Goal: Task Accomplishment & Management: Manage account settings

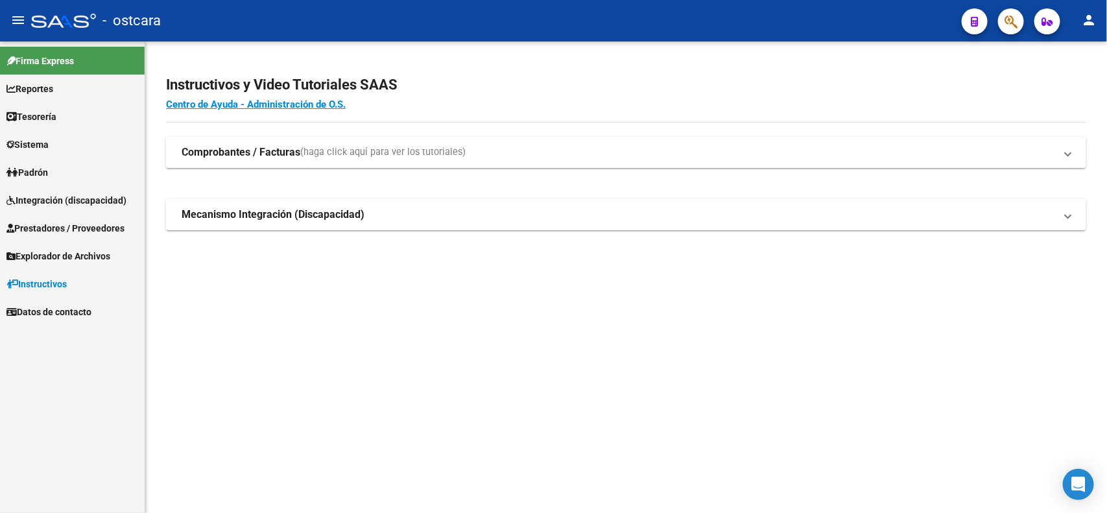
click at [79, 189] on link "Integración (discapacidad)" at bounding box center [72, 200] width 145 height 28
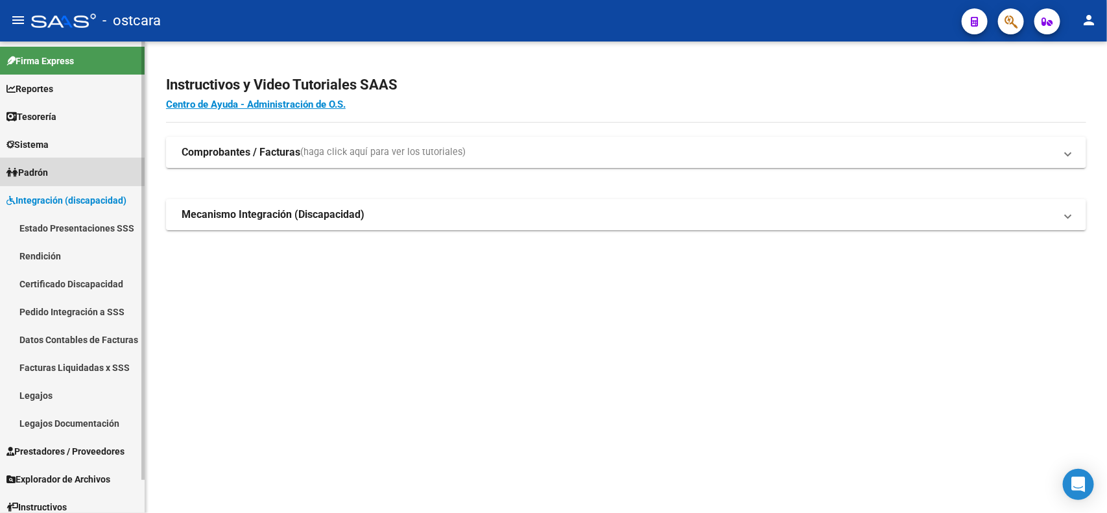
click at [19, 165] on span "Padrón" at bounding box center [27, 172] width 42 height 14
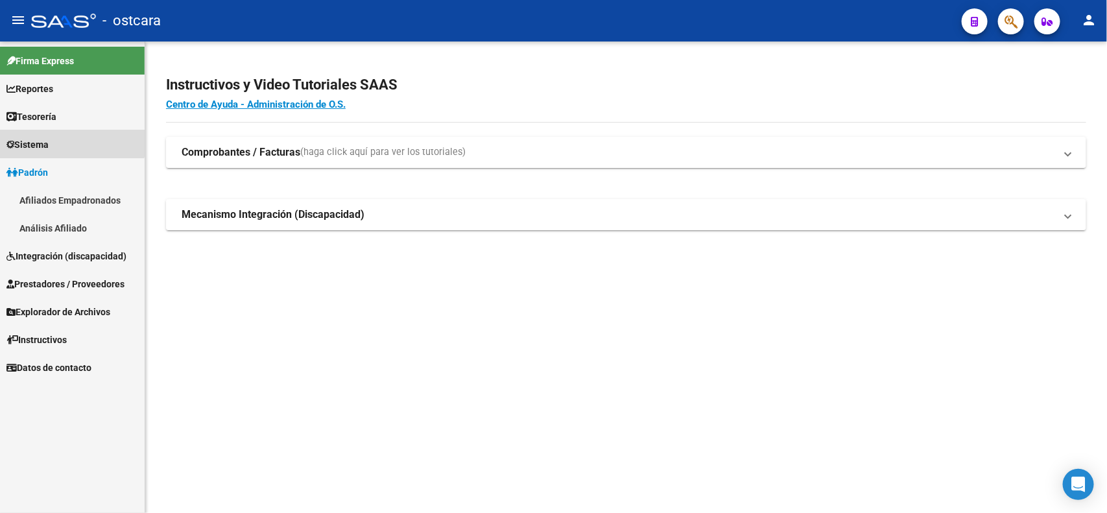
click at [49, 138] on span "Sistema" at bounding box center [27, 145] width 42 height 14
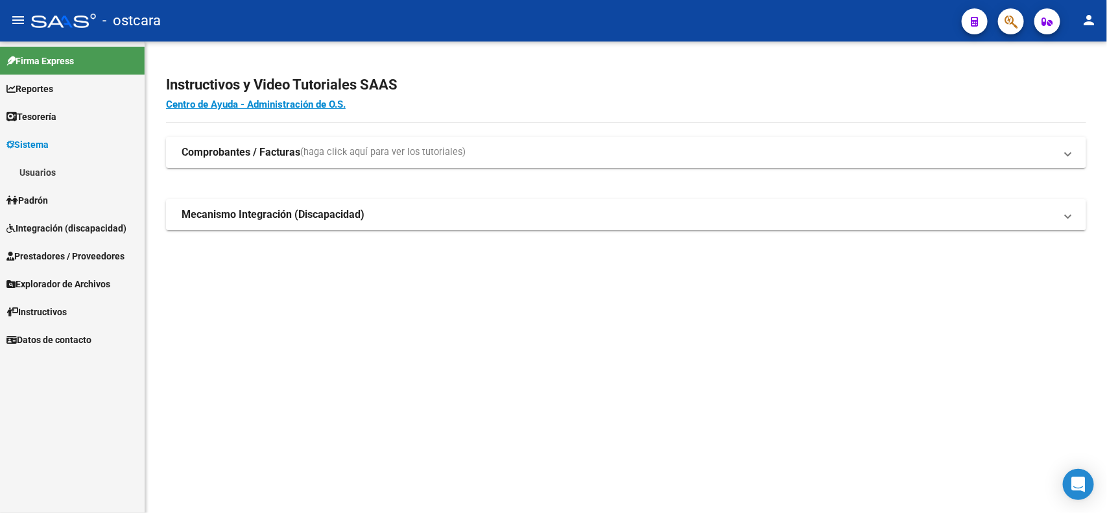
click at [47, 165] on link "Usuarios" at bounding box center [72, 172] width 145 height 28
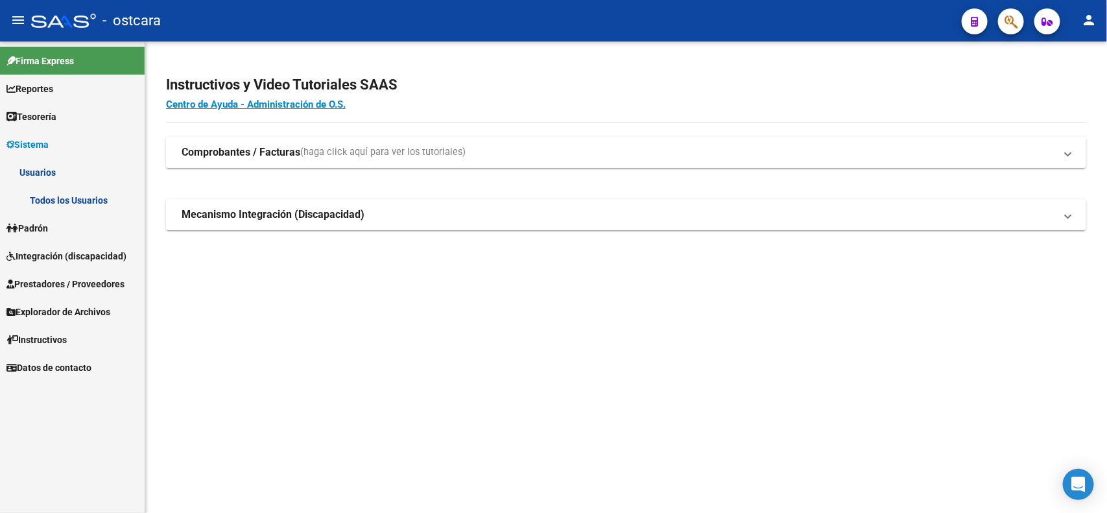
click at [77, 201] on link "Todos los Usuarios" at bounding box center [72, 200] width 145 height 28
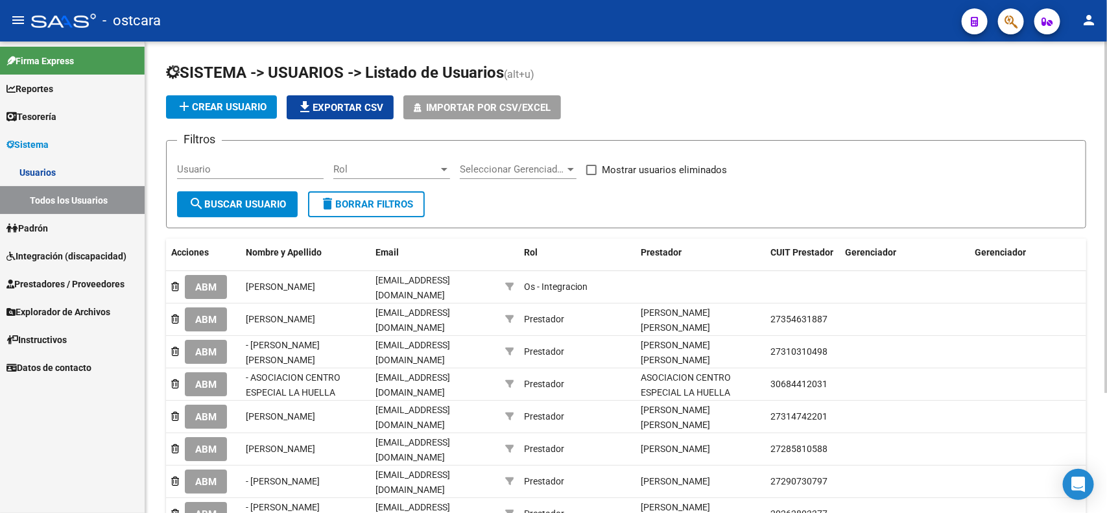
click at [252, 104] on span "add Crear Usuario" at bounding box center [221, 107] width 90 height 12
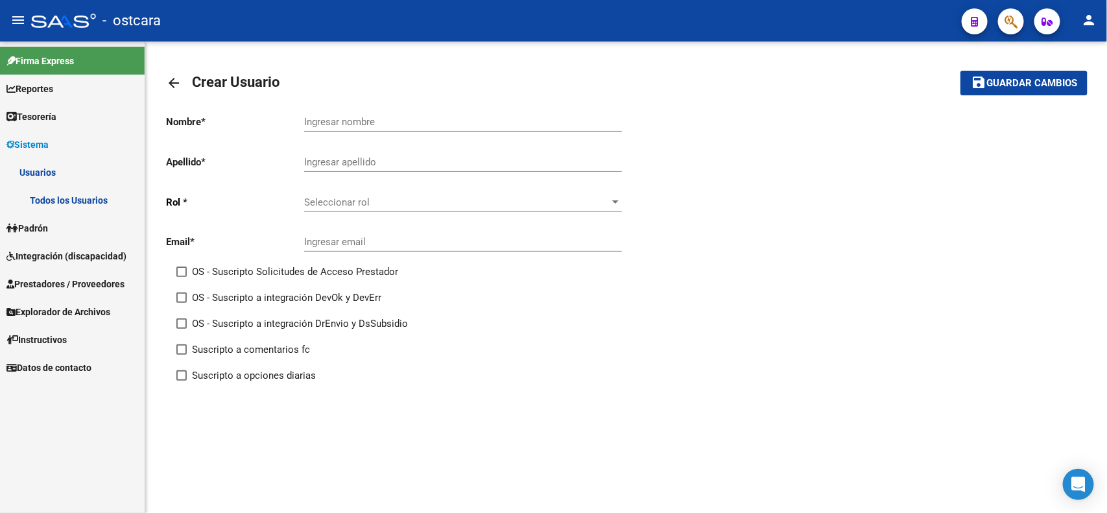
click at [359, 231] on div "Ingresar email" at bounding box center [463, 238] width 318 height 28
paste input "[EMAIL_ADDRESS][DOMAIN_NAME]"
type input "[EMAIL_ADDRESS][DOMAIN_NAME]"
click at [344, 120] on input "Ingresar nombre" at bounding box center [463, 122] width 318 height 12
type input "[PERSON_NAME]"
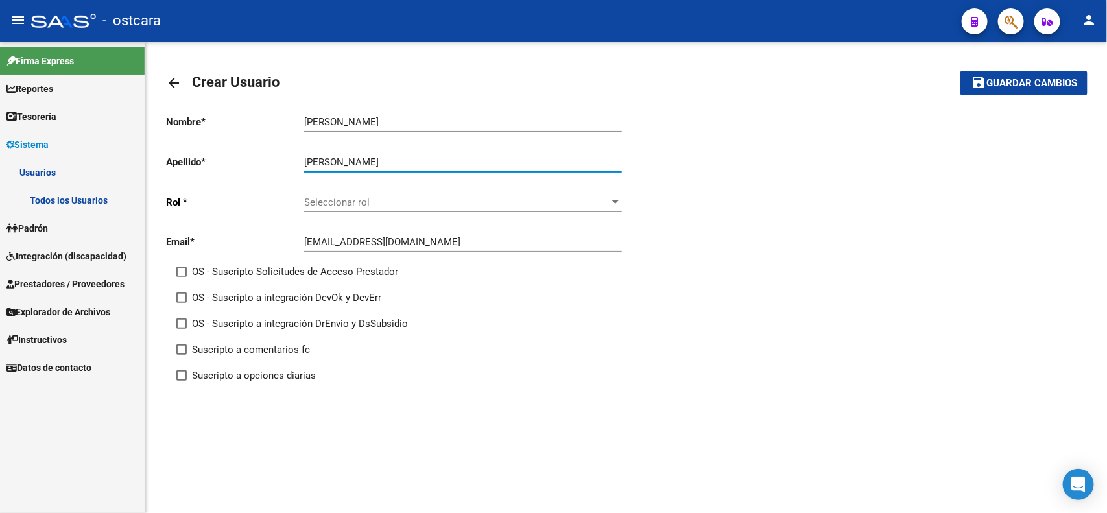
type input "[PERSON_NAME]"
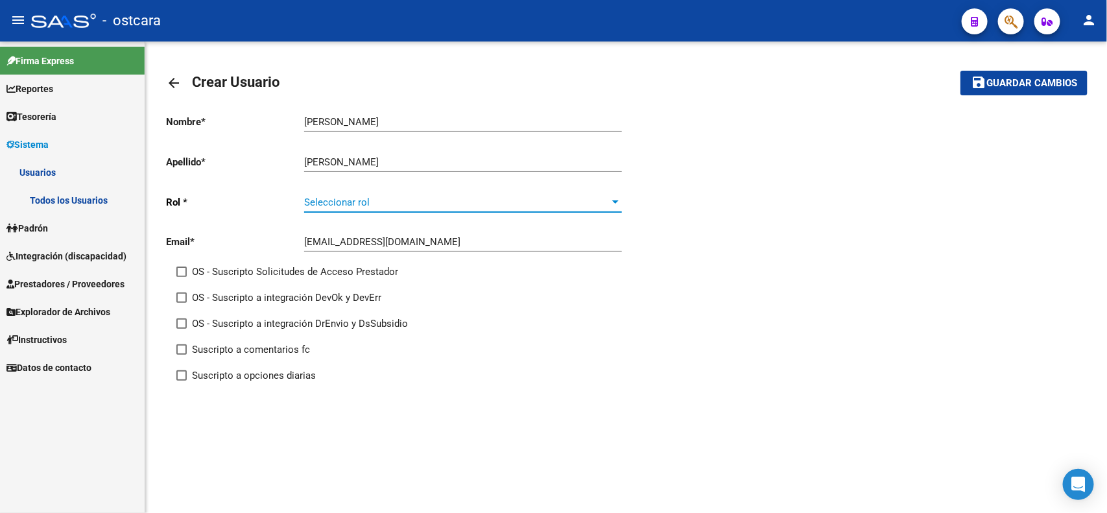
click at [400, 203] on span "Seleccionar rol" at bounding box center [457, 203] width 306 height 12
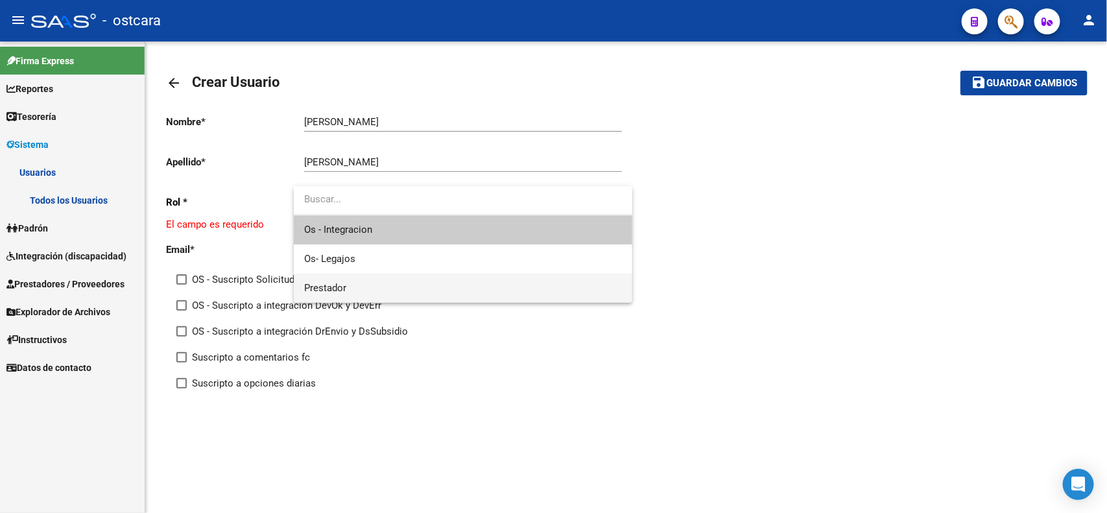
click at [351, 287] on span "Prestador" at bounding box center [463, 288] width 318 height 29
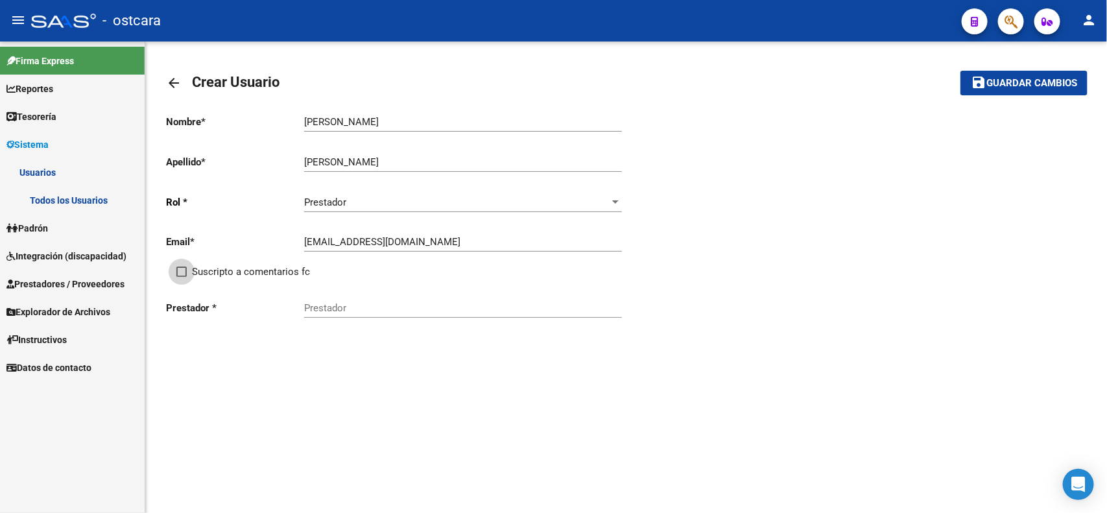
click at [184, 269] on span at bounding box center [181, 272] width 10 height 10
click at [182, 277] on input "Suscripto a comentarios fc" at bounding box center [181, 277] width 1 height 1
checkbox input "true"
click at [376, 306] on input "Prestador" at bounding box center [463, 308] width 318 height 12
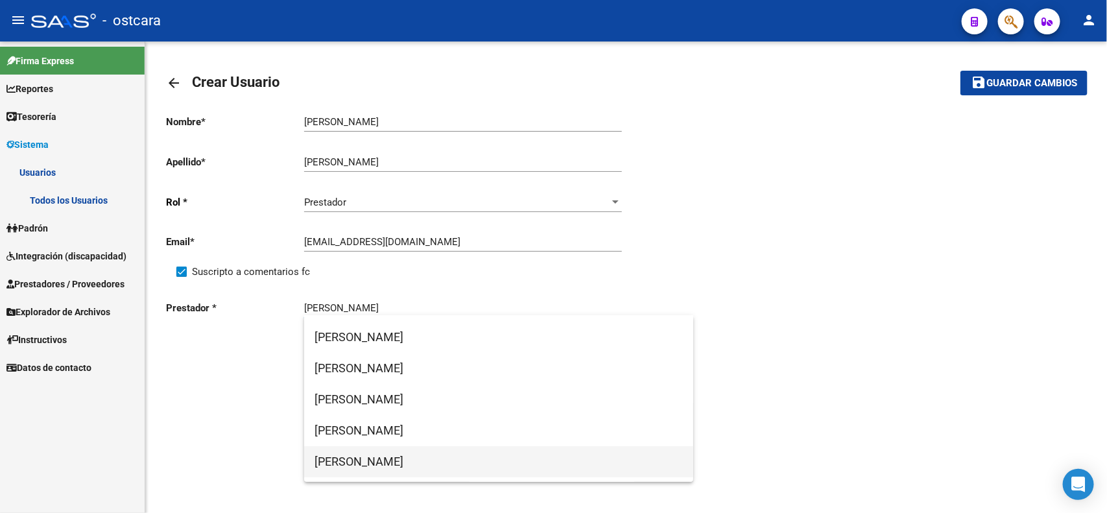
scroll to position [269, 0]
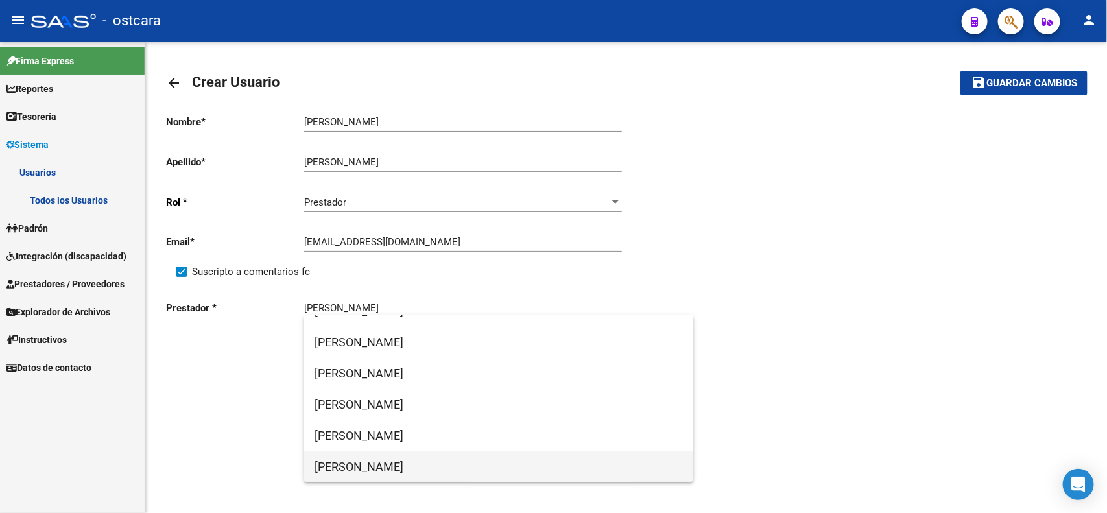
click at [458, 456] on span "[PERSON_NAME]" at bounding box center [499, 467] width 369 height 31
type input "[PERSON_NAME]"
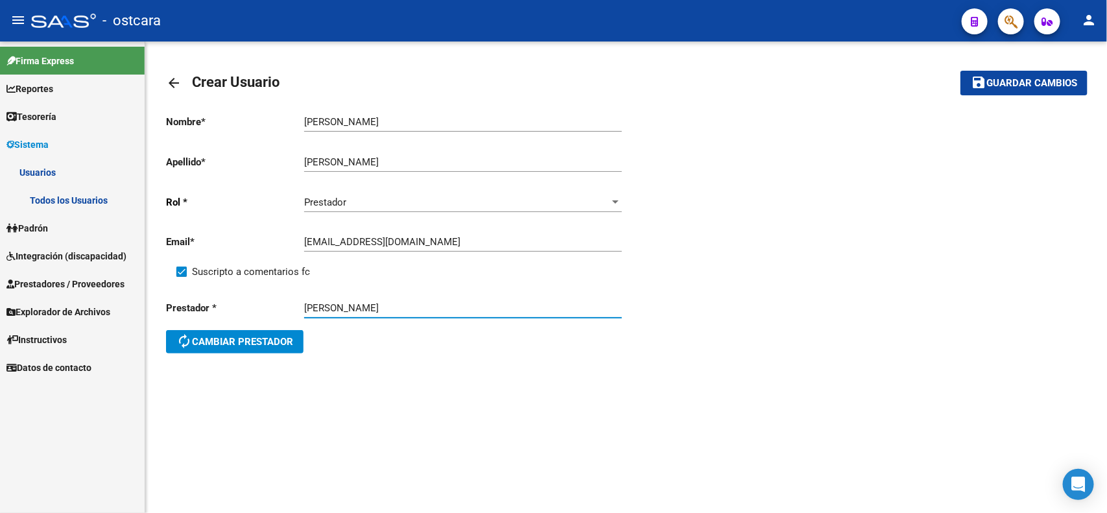
click at [1001, 79] on span "Guardar cambios" at bounding box center [1032, 84] width 91 height 12
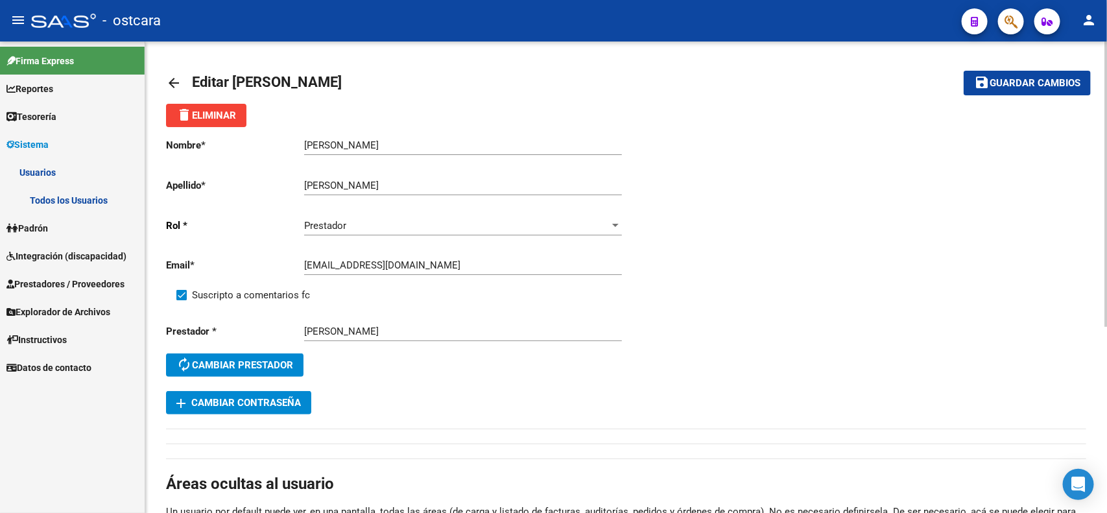
click at [1039, 78] on span "Guardar cambios" at bounding box center [1035, 84] width 91 height 12
click at [66, 277] on span "Prestadores / Proveedores" at bounding box center [65, 284] width 118 height 14
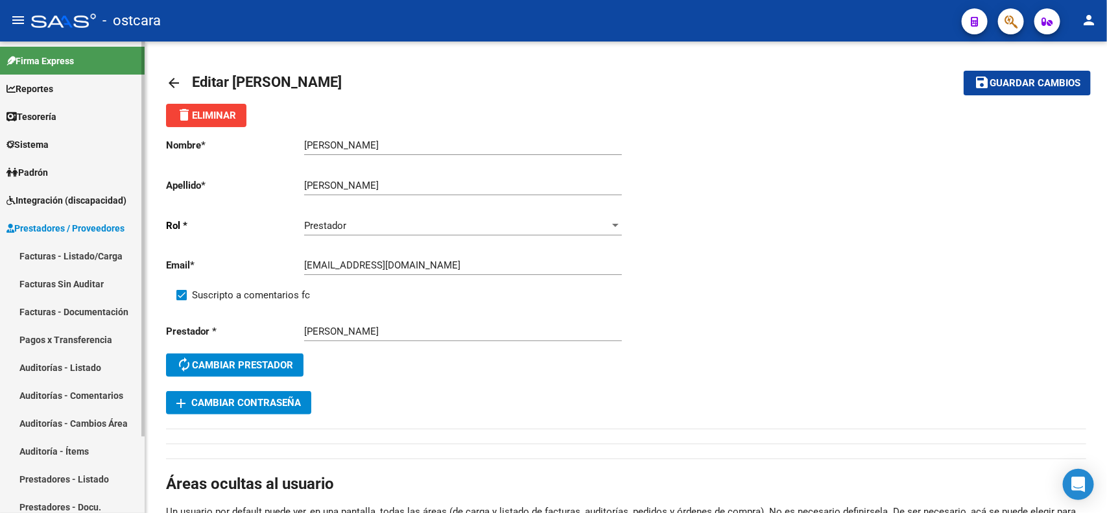
click at [75, 200] on span "Integración (discapacidad)" at bounding box center [66, 200] width 120 height 14
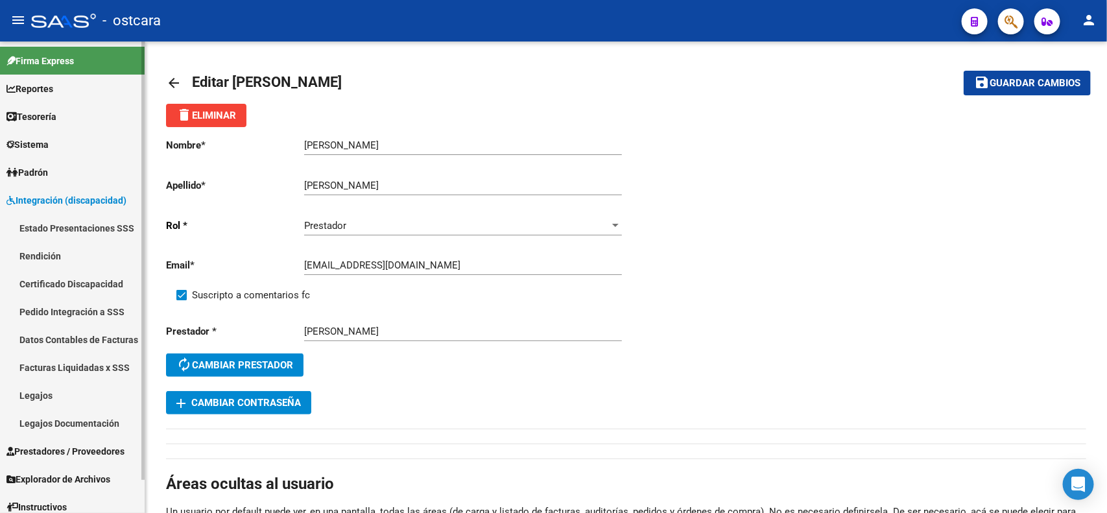
click at [55, 396] on link "Legajos" at bounding box center [72, 395] width 145 height 28
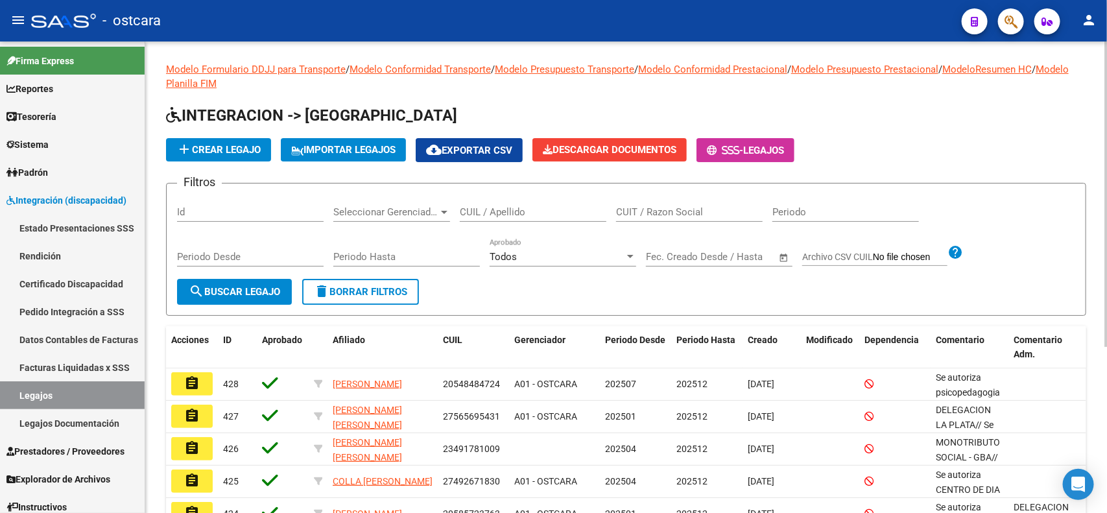
click at [483, 213] on input "CUIL / Apellido" at bounding box center [533, 212] width 147 height 12
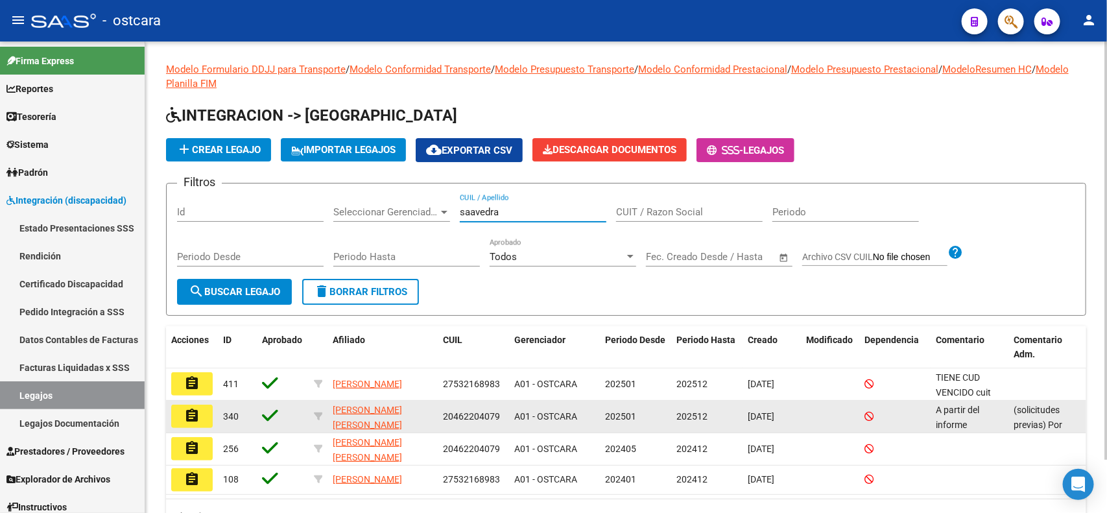
type input "saavedra"
click at [186, 417] on mat-icon "assignment" at bounding box center [192, 416] width 16 height 16
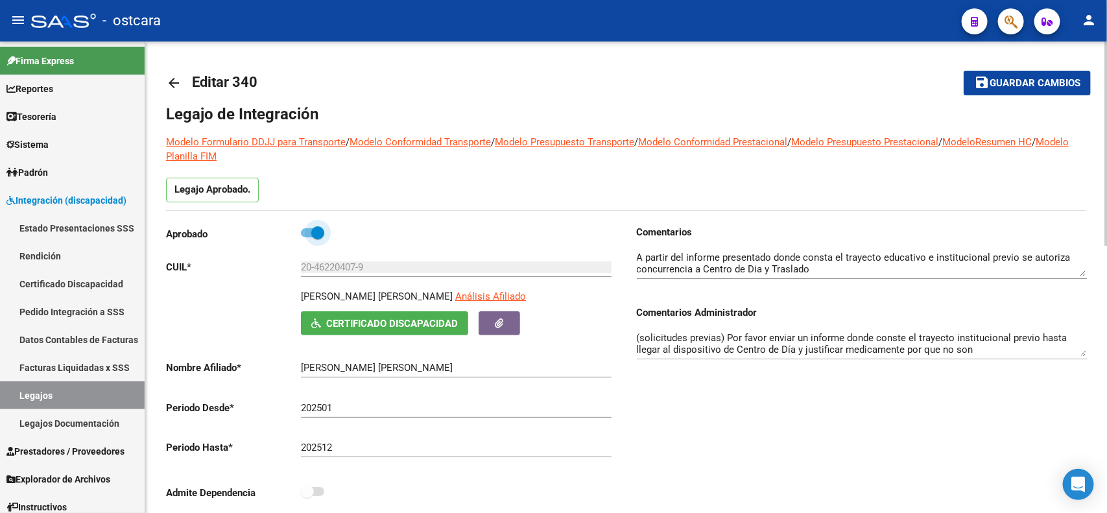
click at [302, 232] on span at bounding box center [312, 232] width 23 height 9
click at [307, 237] on input "checkbox" at bounding box center [307, 237] width 1 height 1
checkbox input "false"
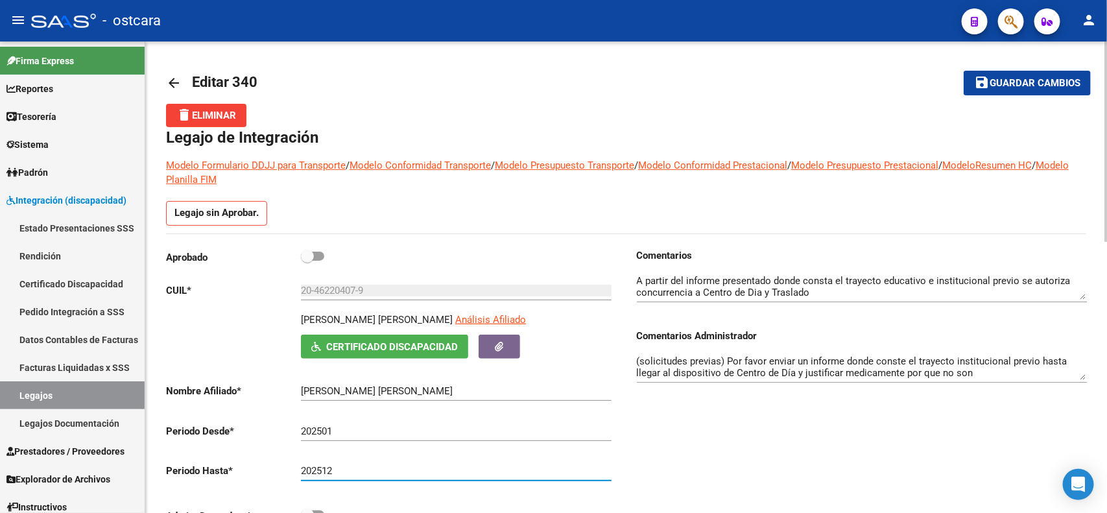
drag, startPoint x: 351, startPoint y: 472, endPoint x: 211, endPoint y: 444, distance: 142.8
click at [231, 461] on div "Aprobado CUIL * 20-46220407-9 Ingresar CUIL [PERSON_NAME] [PERSON_NAME] Análisi…" at bounding box center [391, 389] width 450 height 283
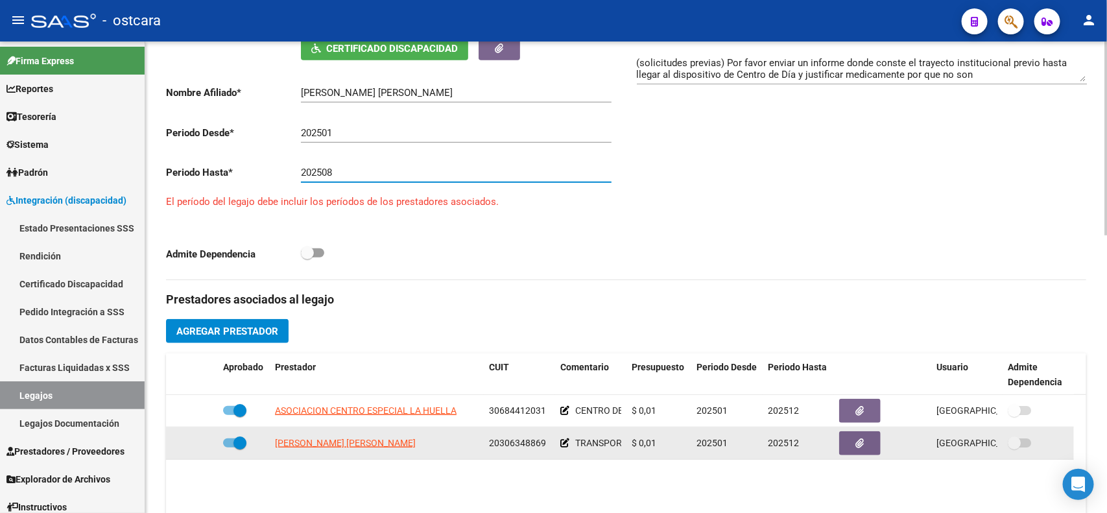
scroll to position [324, 0]
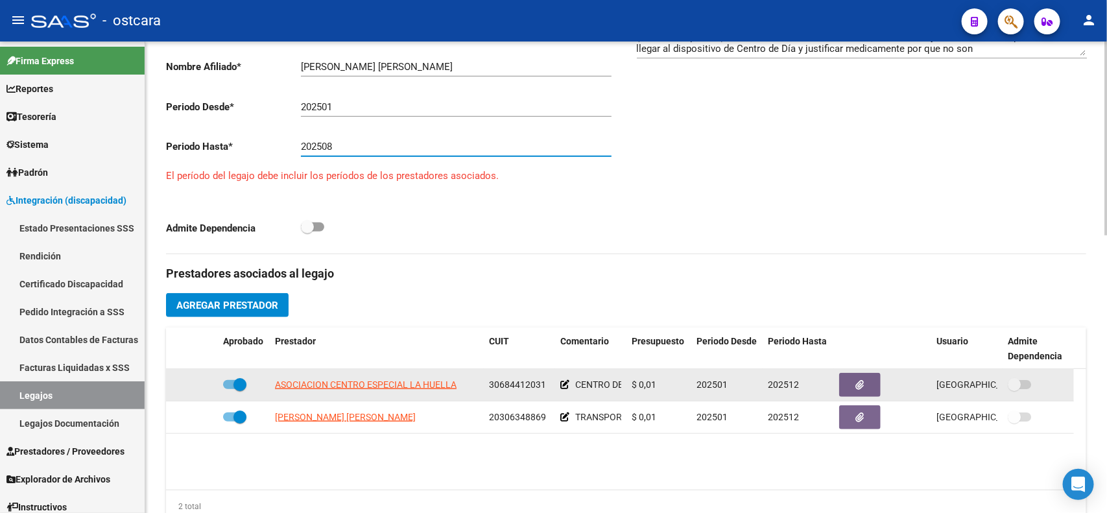
type input "202508"
click at [226, 383] on span at bounding box center [234, 384] width 23 height 9
click at [229, 389] on input "checkbox" at bounding box center [229, 389] width 1 height 1
checkbox input "false"
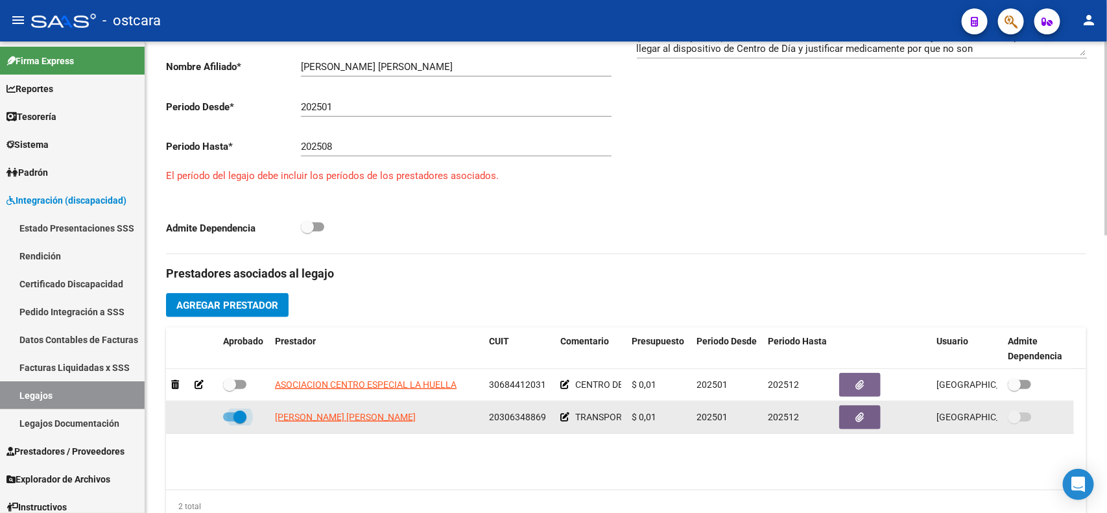
click at [224, 420] on label at bounding box center [234, 417] width 23 height 16
click at [229, 422] on input "checkbox" at bounding box center [229, 422] width 1 height 1
checkbox input "false"
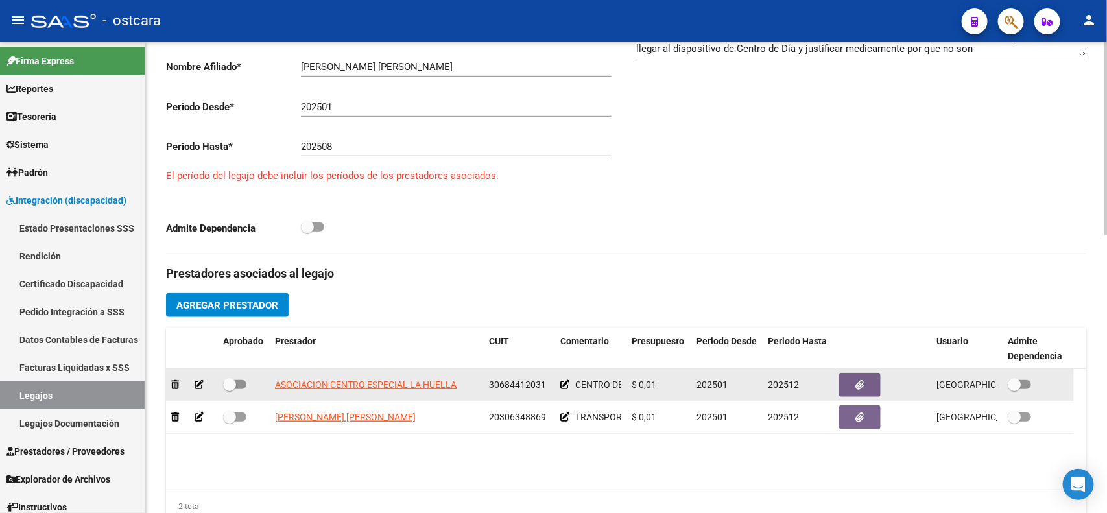
click at [198, 388] on icon at bounding box center [199, 384] width 9 height 9
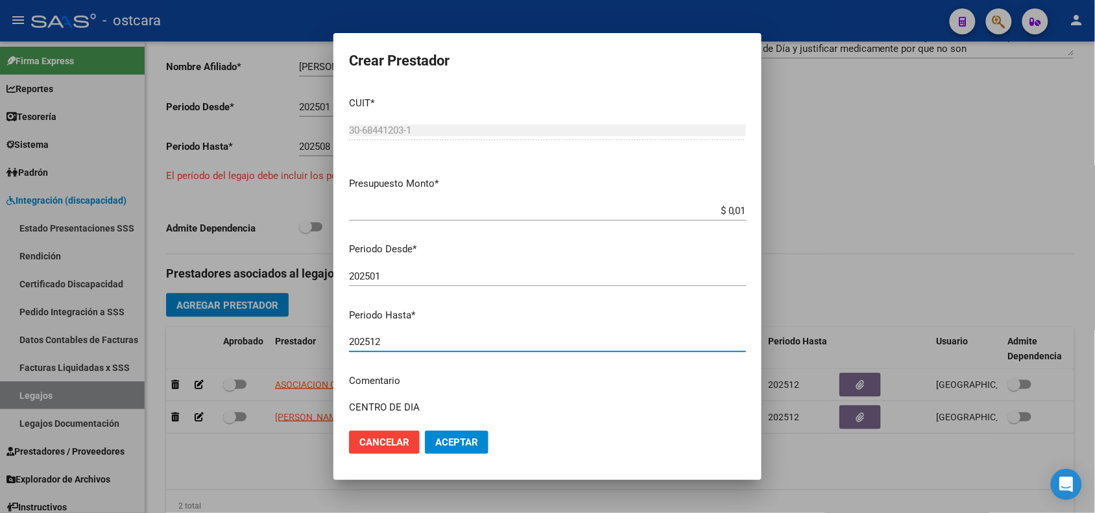
drag, startPoint x: 398, startPoint y: 341, endPoint x: 316, endPoint y: 335, distance: 82.0
click at [316, 335] on div "Crear Prestador CUIT * 30-68441203-1 Ingresar CUIT ARCA Padrón Presupuesto Mont…" at bounding box center [547, 256] width 1095 height 513
type input "202508"
click at [452, 437] on span "Aceptar" at bounding box center [456, 443] width 43 height 12
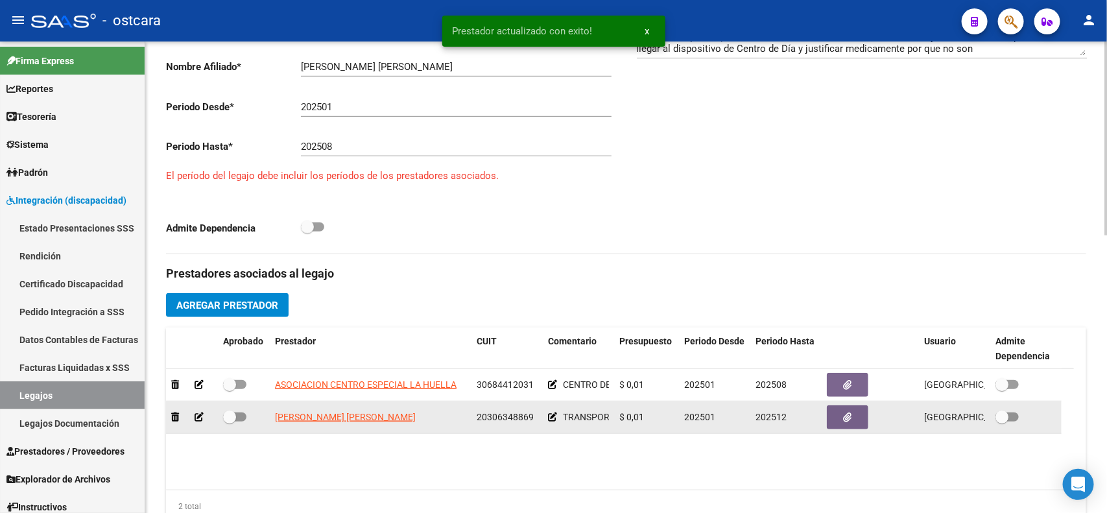
click at [198, 419] on icon at bounding box center [199, 417] width 9 height 9
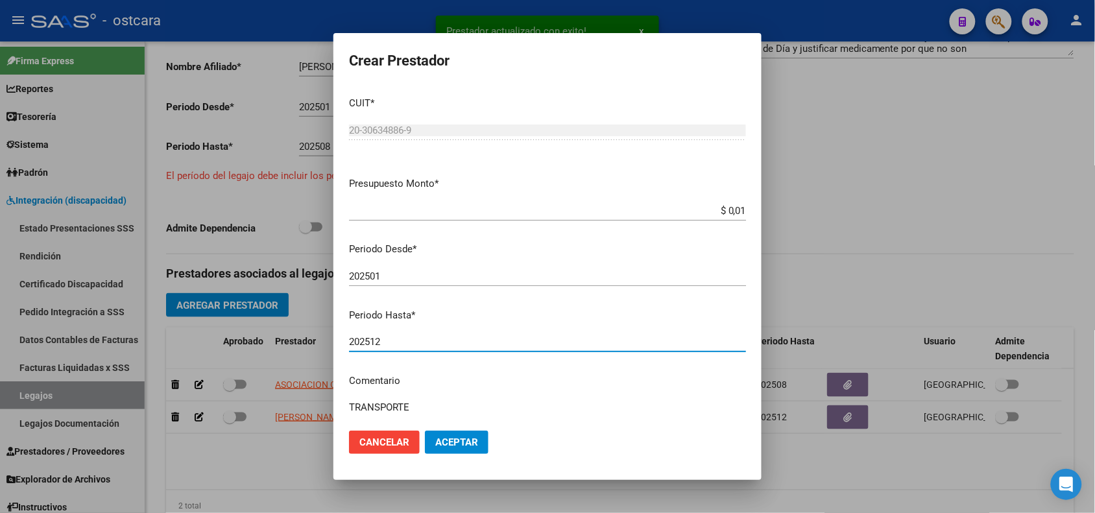
drag, startPoint x: 377, startPoint y: 341, endPoint x: 318, endPoint y: 341, distance: 59.0
click at [318, 341] on div "Prestador actualizado con exito! x Crear Prestador CUIT * 20-30634886-9 Ingresa…" at bounding box center [547, 256] width 1095 height 513
type input "202508"
click at [480, 442] on button "Aceptar" at bounding box center [457, 442] width 64 height 23
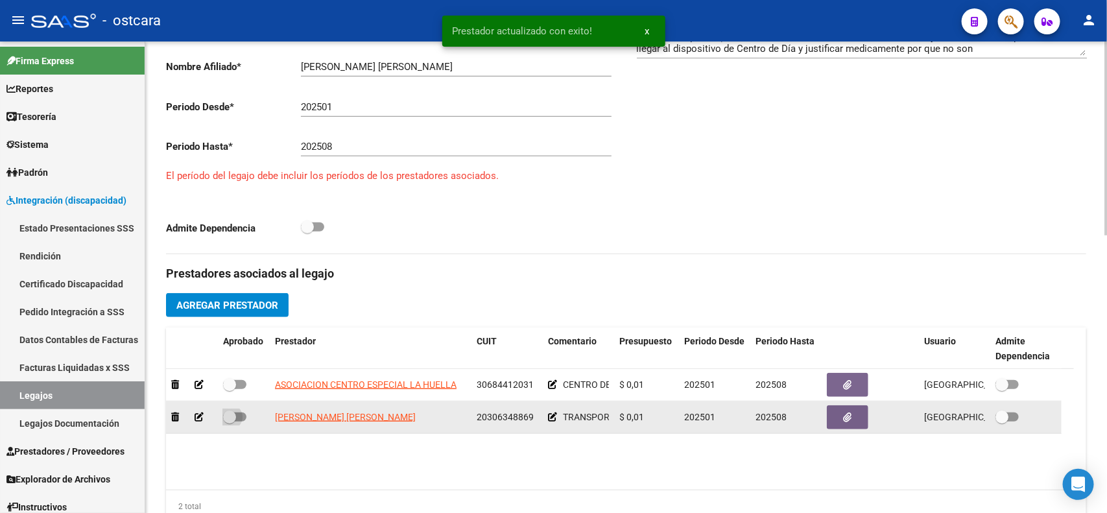
click at [235, 424] on label at bounding box center [234, 417] width 23 height 16
click at [230, 422] on input "checkbox" at bounding box center [229, 422] width 1 height 1
checkbox input "true"
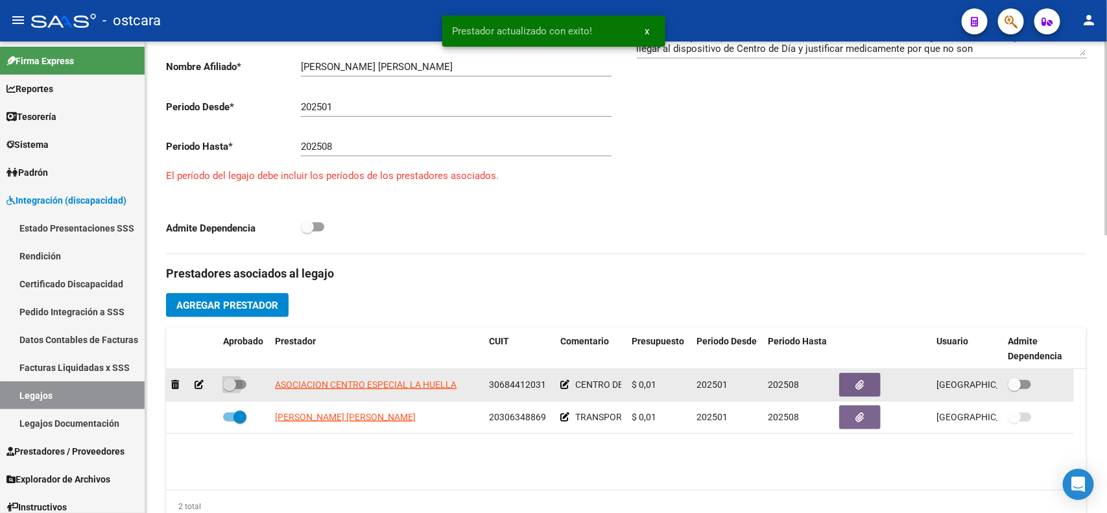
click at [241, 390] on label at bounding box center [234, 385] width 23 height 16
click at [230, 390] on input "checkbox" at bounding box center [229, 389] width 1 height 1
checkbox input "true"
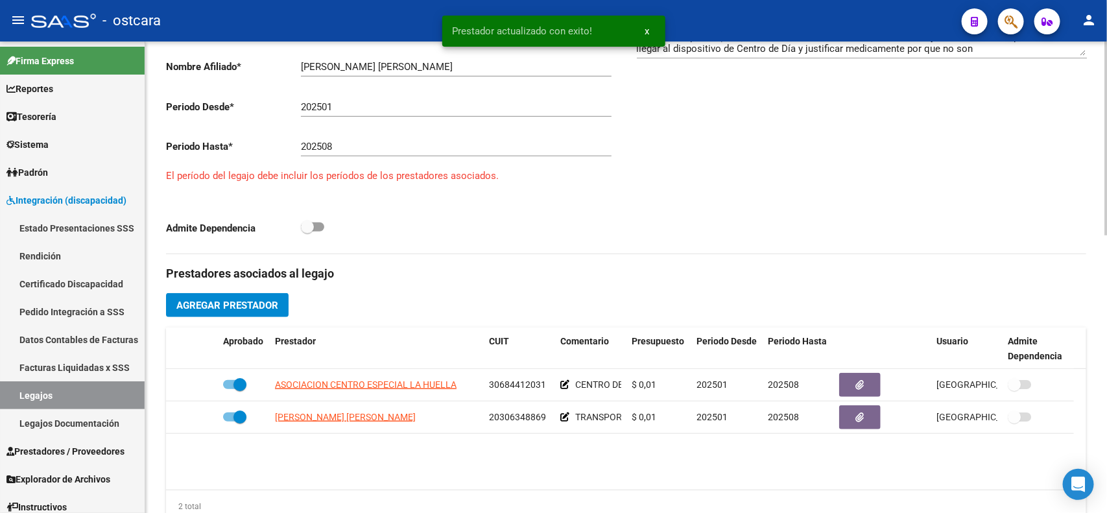
scroll to position [162, 0]
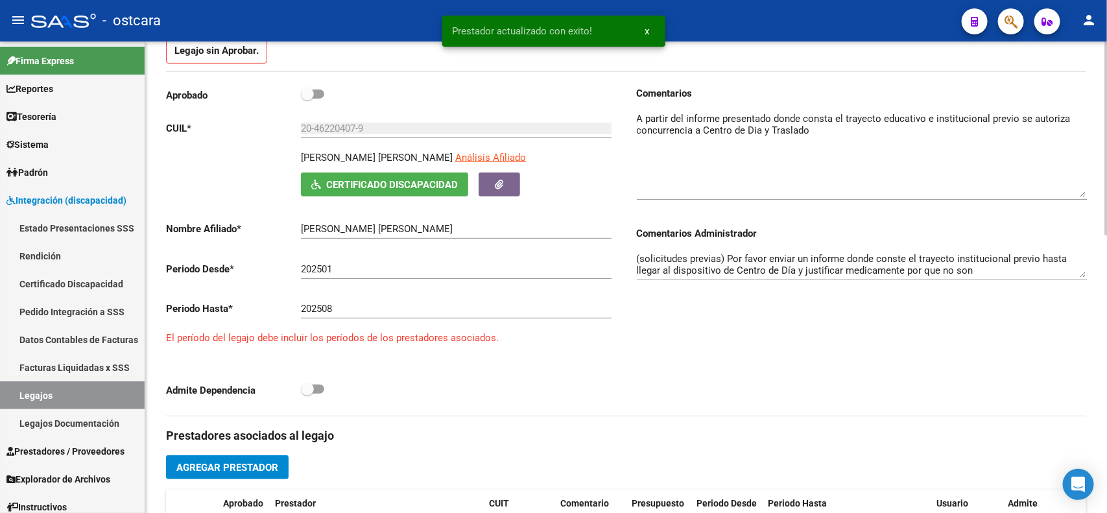
drag, startPoint x: 1083, startPoint y: 135, endPoint x: 1075, endPoint y: 197, distance: 62.2
click at [1075, 197] on textarea at bounding box center [862, 155] width 450 height 86
click at [659, 182] on textarea at bounding box center [862, 156] width 450 height 88
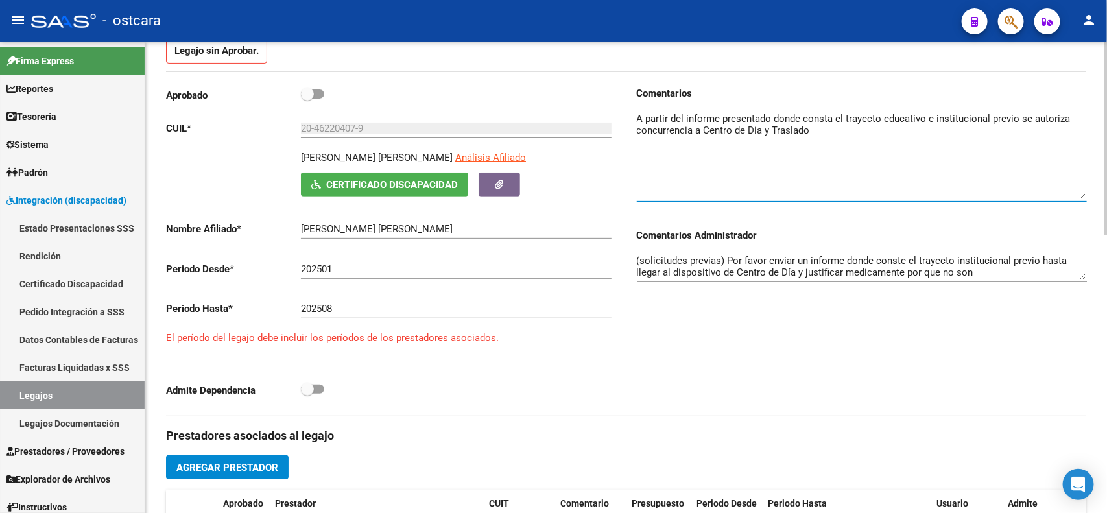
click at [858, 117] on textarea at bounding box center [862, 156] width 450 height 88
click at [834, 146] on textarea at bounding box center [862, 156] width 450 height 88
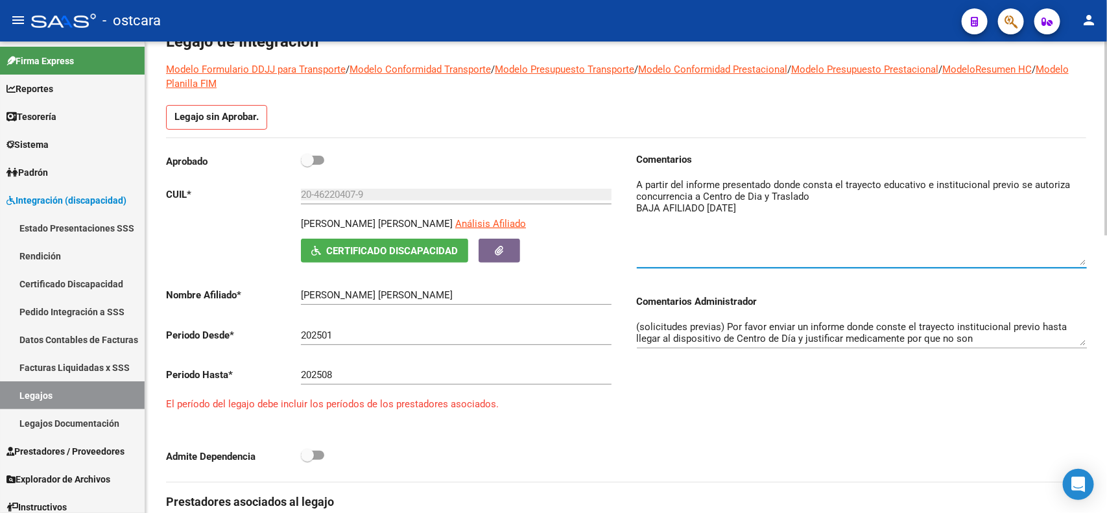
scroll to position [0, 0]
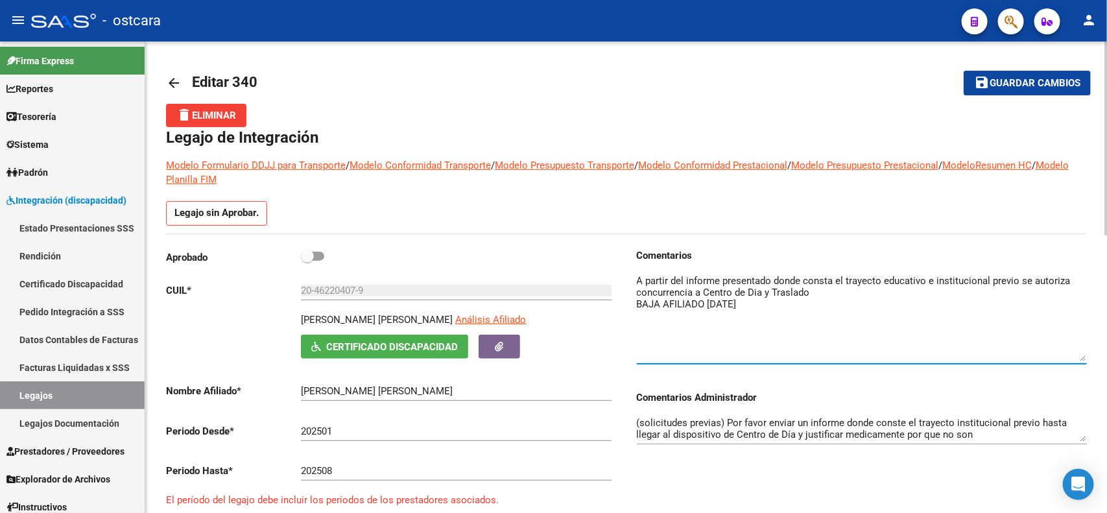
type textarea "A partir del informe presentado donde consta el trayecto educativo e institucio…"
click at [320, 257] on span at bounding box center [312, 256] width 23 height 9
click at [308, 261] on input "checkbox" at bounding box center [307, 261] width 1 height 1
checkbox input "true"
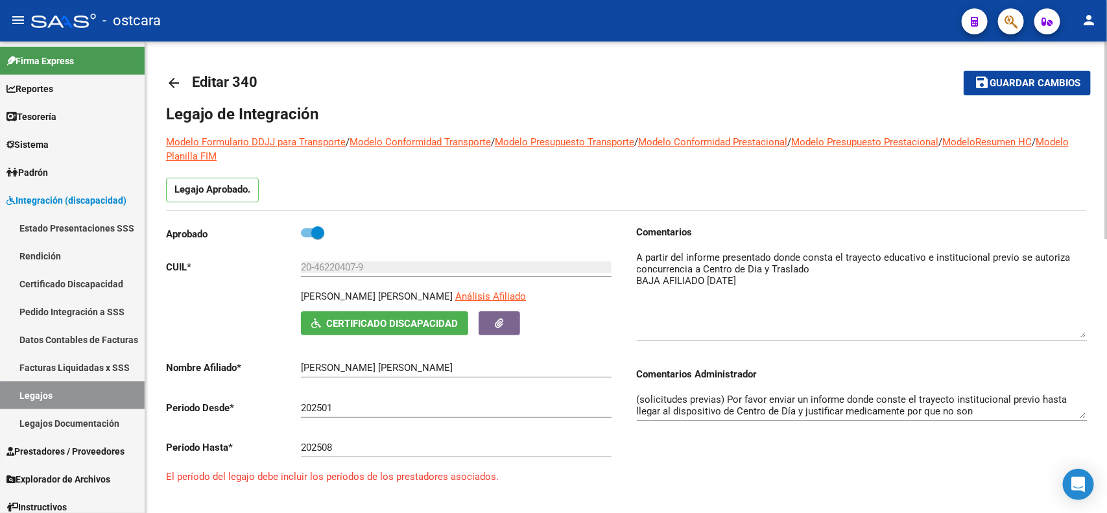
click at [997, 86] on span "Guardar cambios" at bounding box center [1035, 84] width 91 height 12
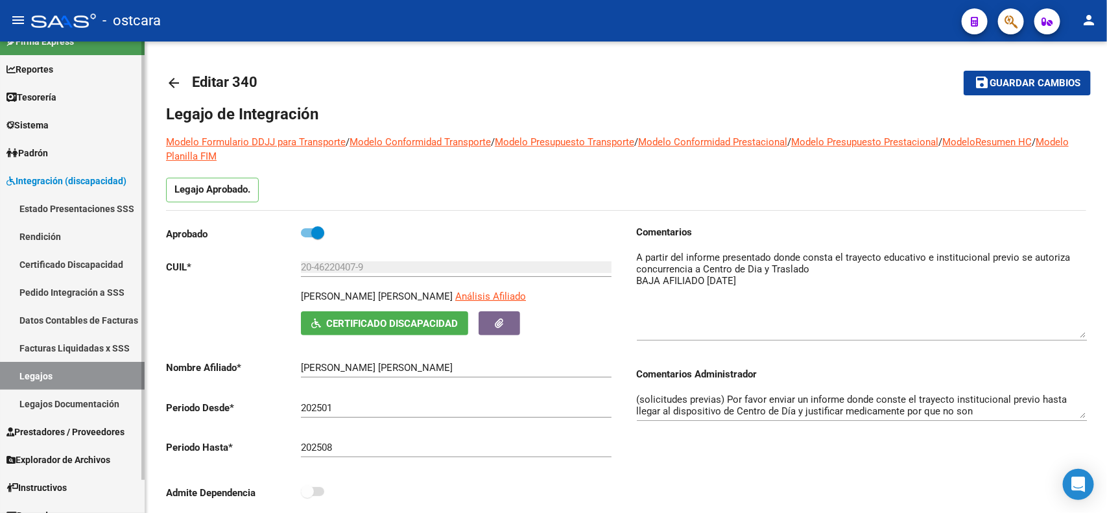
scroll to position [34, 0]
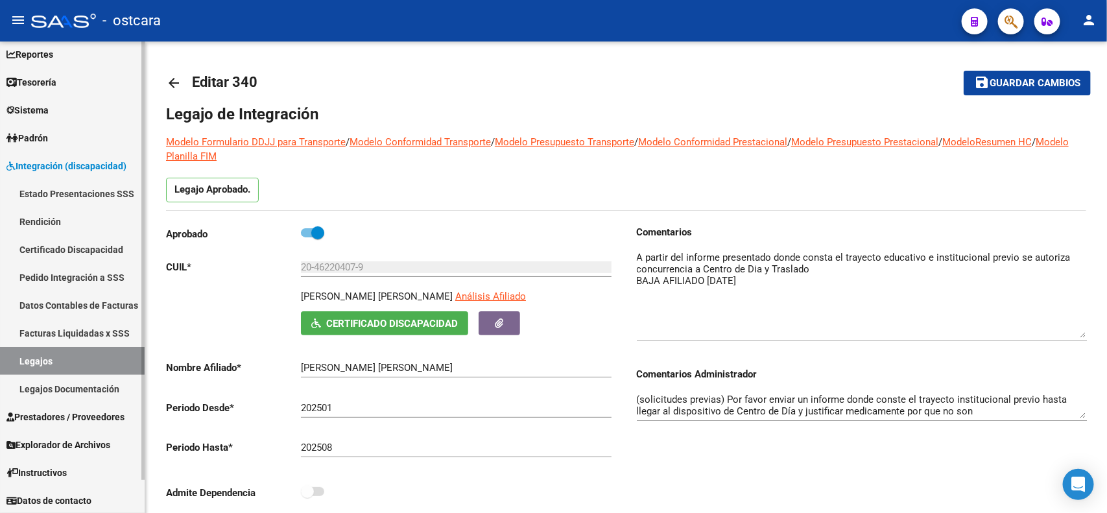
click at [75, 417] on span "Prestadores / Proveedores" at bounding box center [65, 417] width 118 height 14
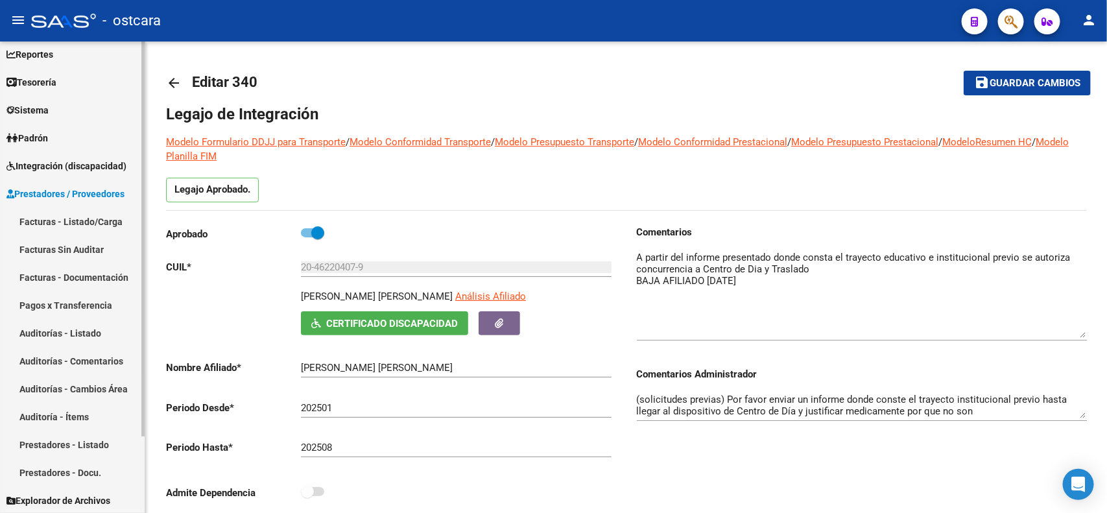
click at [84, 221] on link "Facturas - Listado/Carga" at bounding box center [72, 222] width 145 height 28
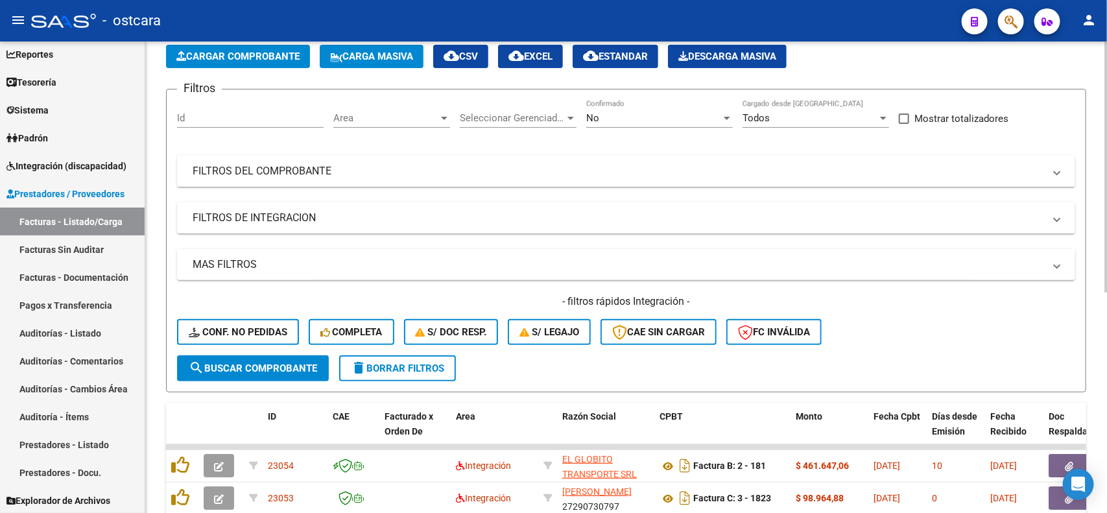
scroll to position [71, 0]
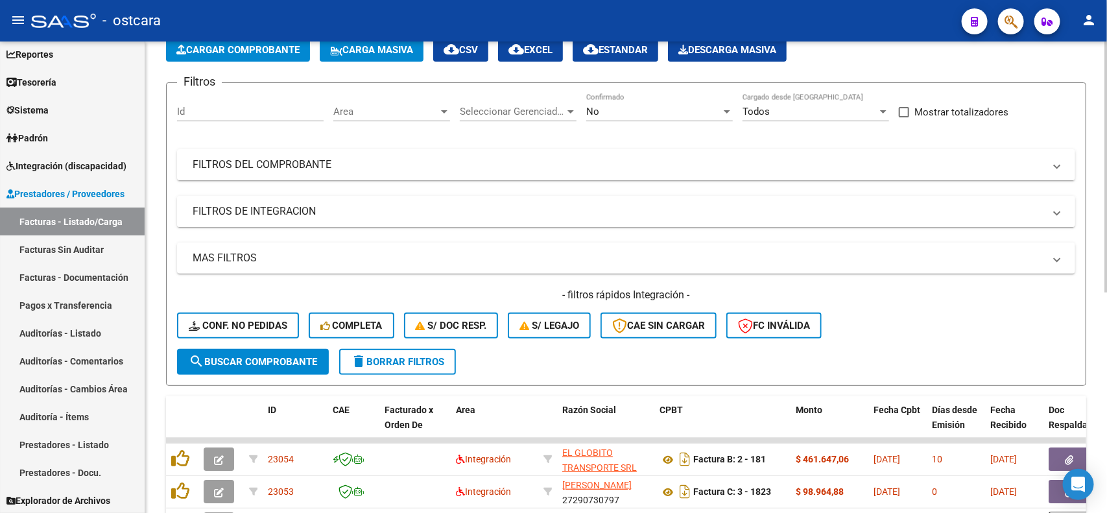
click at [252, 200] on mat-expansion-panel-header "FILTROS DE INTEGRACION" at bounding box center [626, 211] width 899 height 31
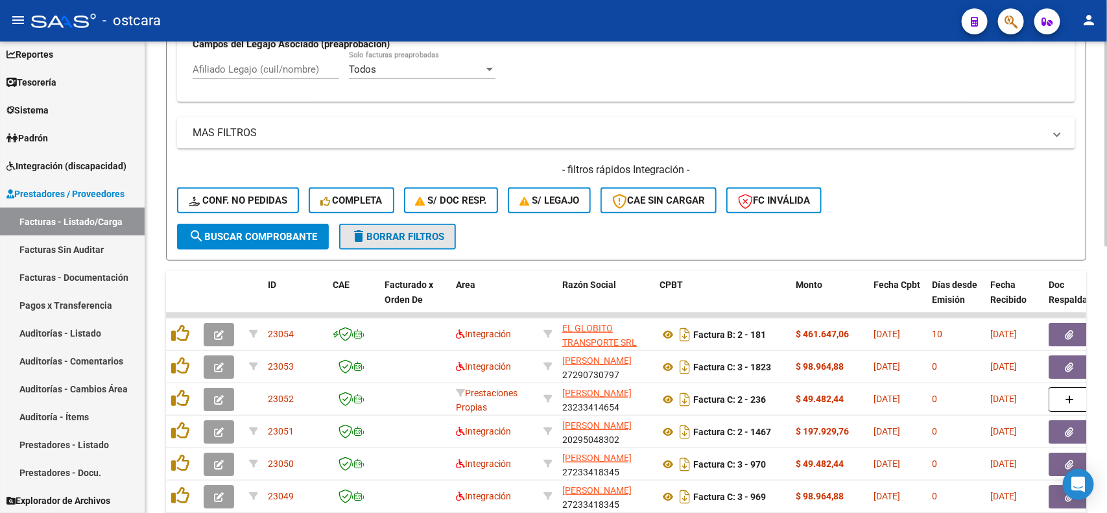
click at [426, 231] on span "delete Borrar Filtros" at bounding box center [397, 237] width 93 height 12
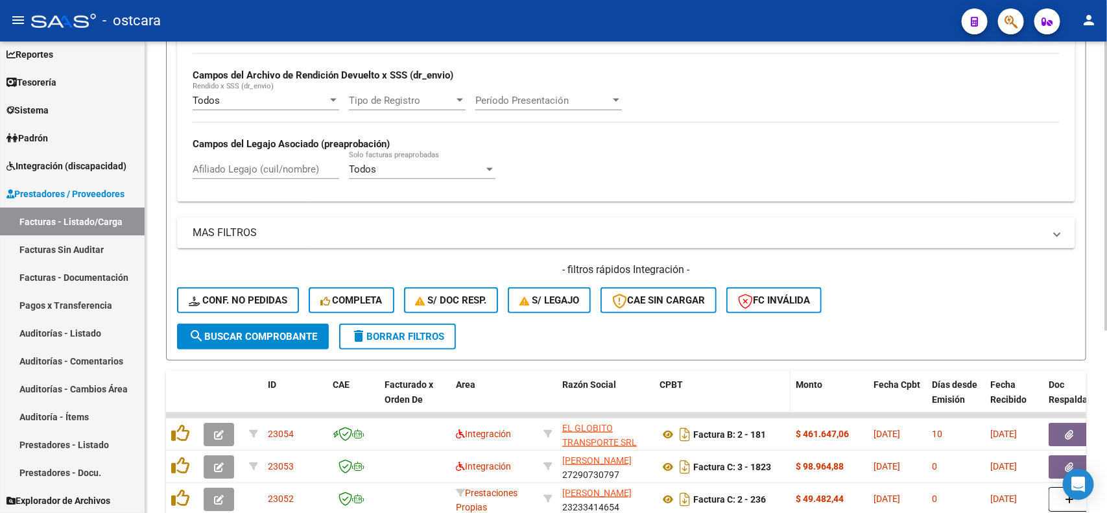
scroll to position [396, 0]
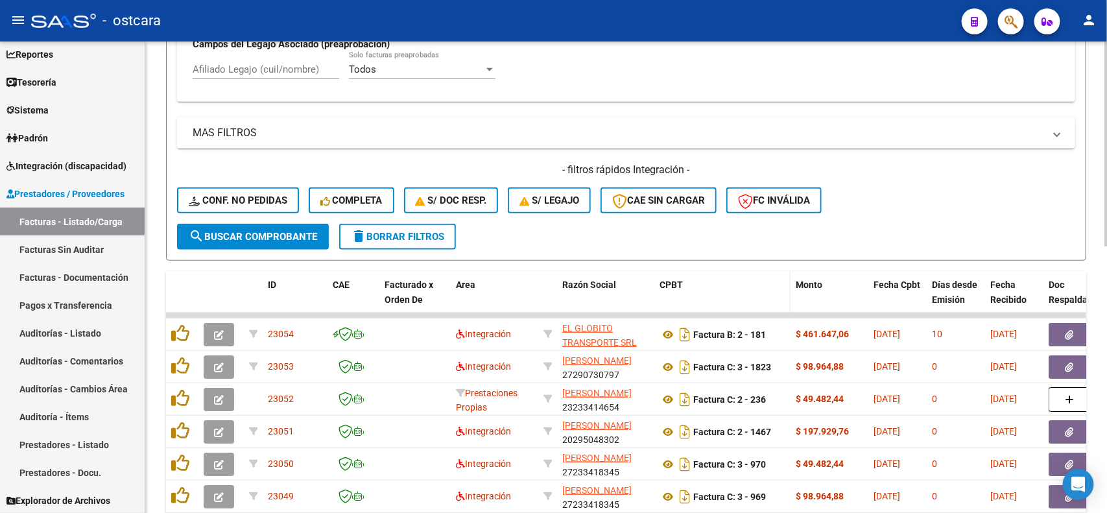
click at [756, 300] on datatable-header-cell "CPBT" at bounding box center [723, 299] width 136 height 57
click at [756, 212] on div "- filtros rápidos Integración - Conf. no pedidas Completa S/ Doc Resp. S/ legaj…" at bounding box center [626, 193] width 899 height 61
click at [746, 205] on icon "button" at bounding box center [745, 201] width 15 height 15
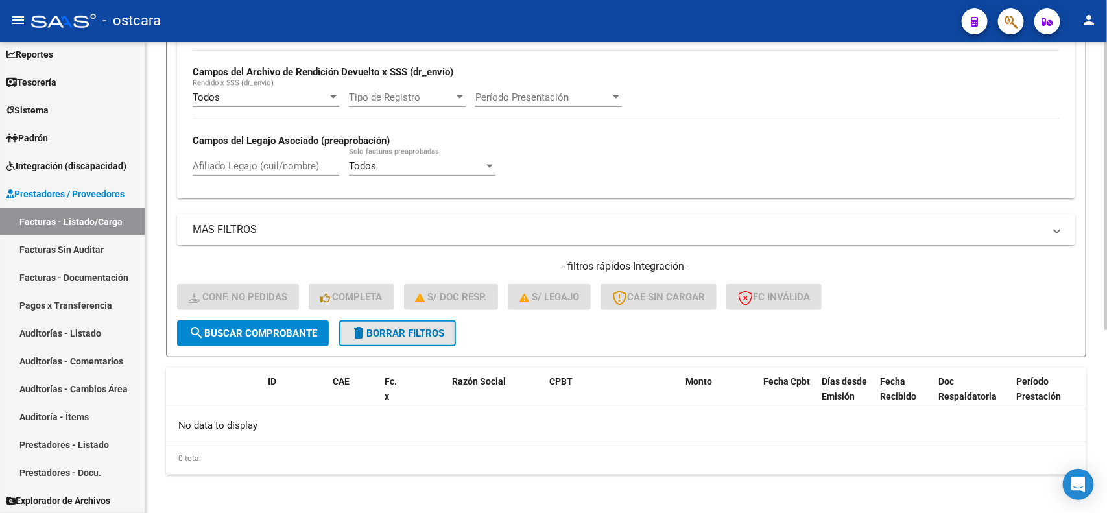
drag, startPoint x: 368, startPoint y: 323, endPoint x: 374, endPoint y: 328, distance: 8.3
click at [369, 328] on span "delete Borrar Filtros" at bounding box center [397, 334] width 93 height 12
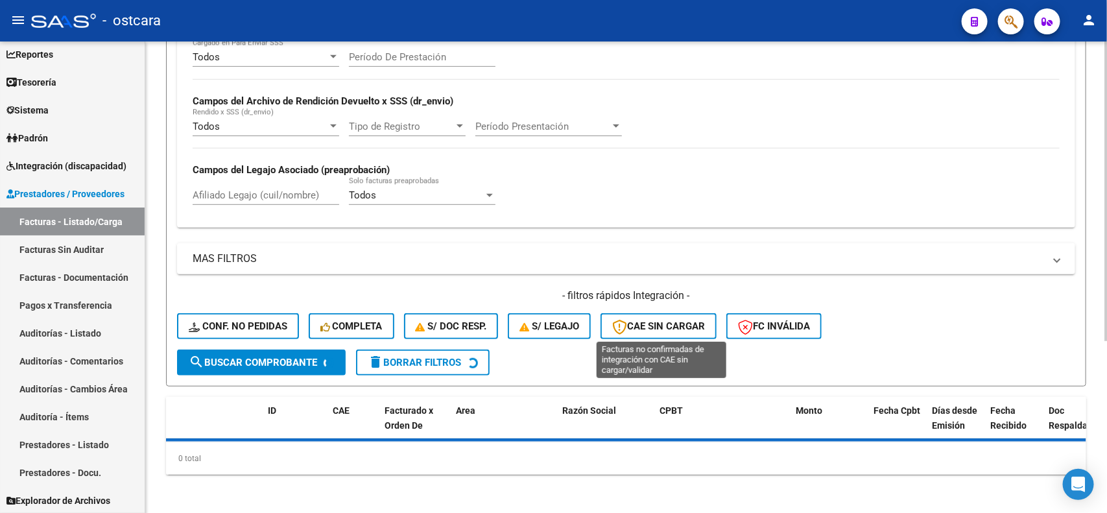
click at [643, 315] on div "- filtros rápidos Integración - Conf. no pedidas Completa S/ Doc Resp. S/ legaj…" at bounding box center [626, 319] width 899 height 61
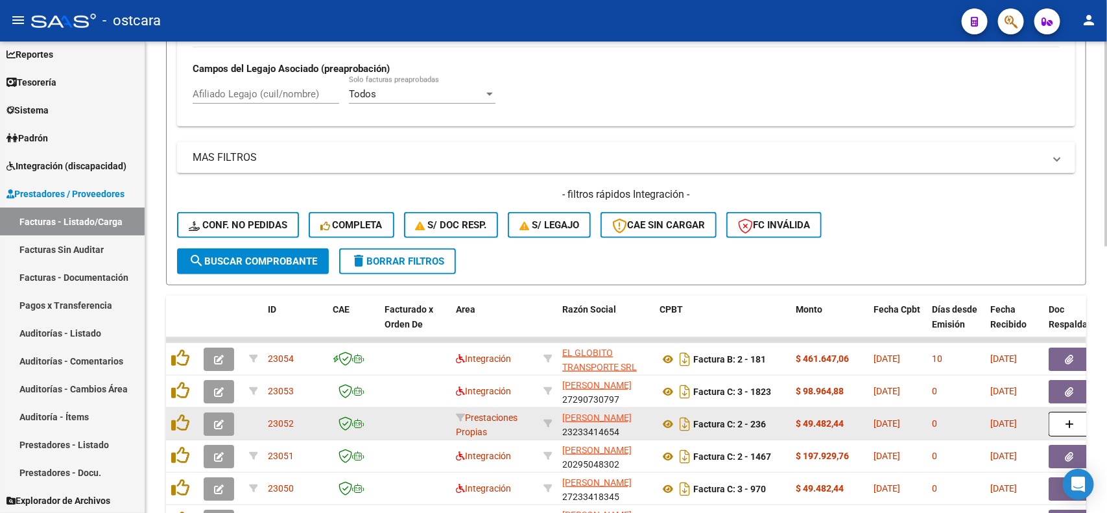
scroll to position [461, 0]
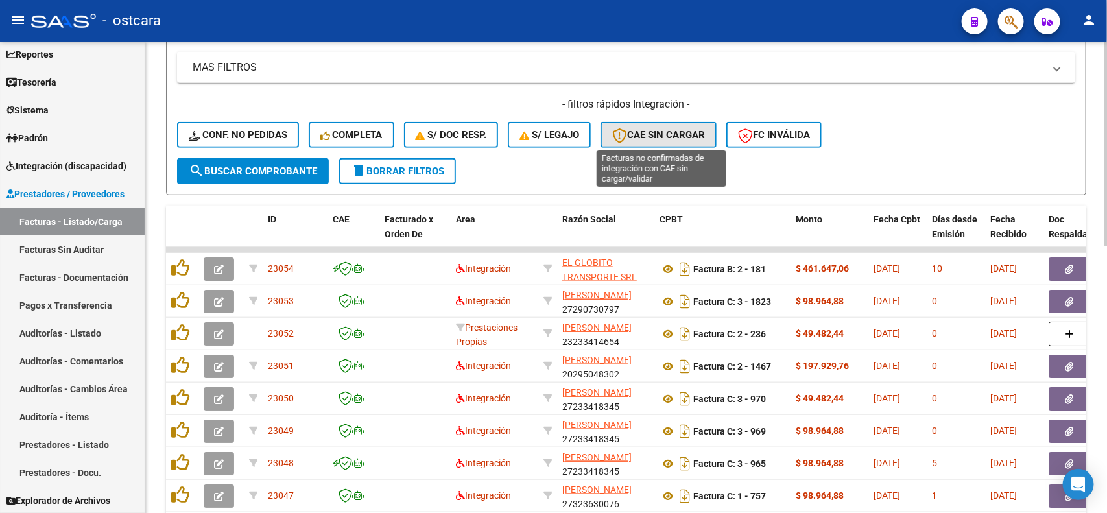
click at [688, 130] on span "CAE SIN CARGAR" at bounding box center [658, 135] width 93 height 12
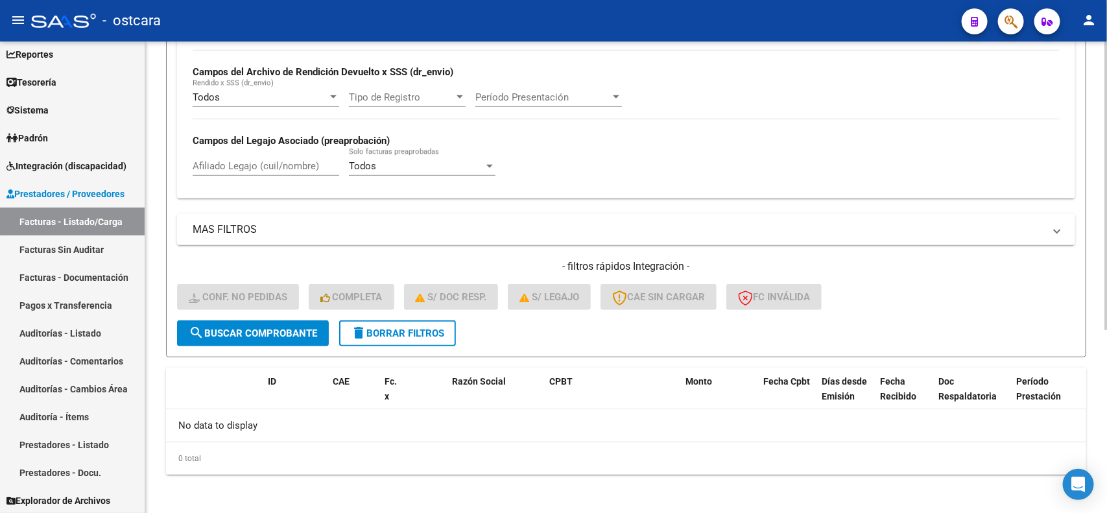
click at [400, 330] on span "delete Borrar Filtros" at bounding box center [397, 334] width 93 height 12
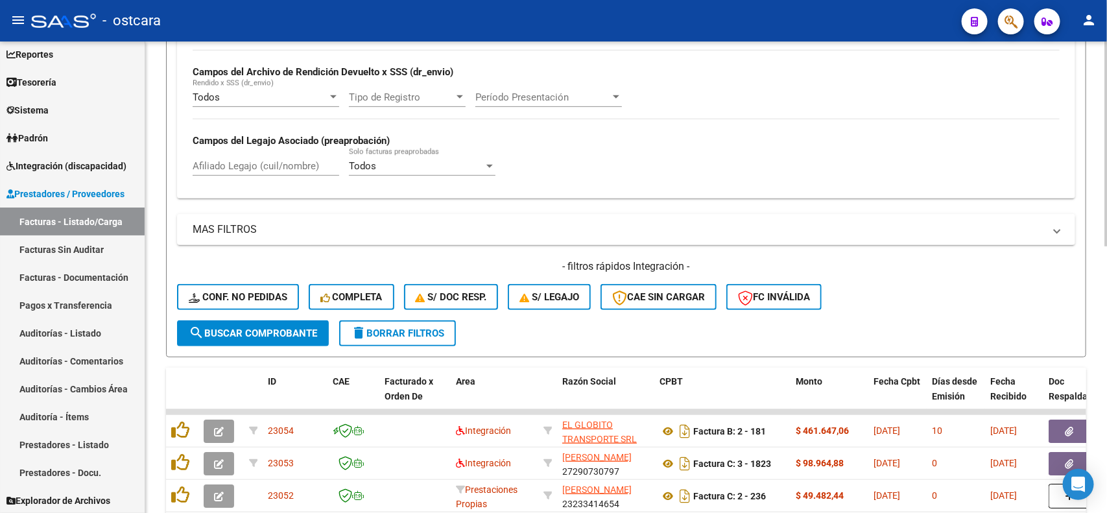
click at [559, 322] on form "Filtros Id Area Area Seleccionar Gerenciador Seleccionar Gerenciador No Confirm…" at bounding box center [626, 106] width 921 height 503
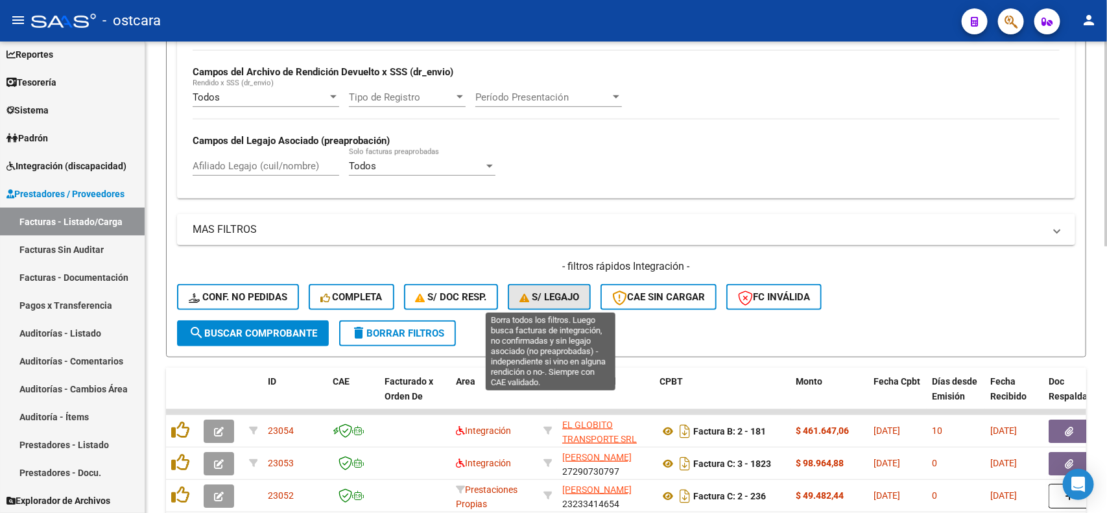
click at [540, 292] on span "S/ legajo" at bounding box center [550, 297] width 60 height 12
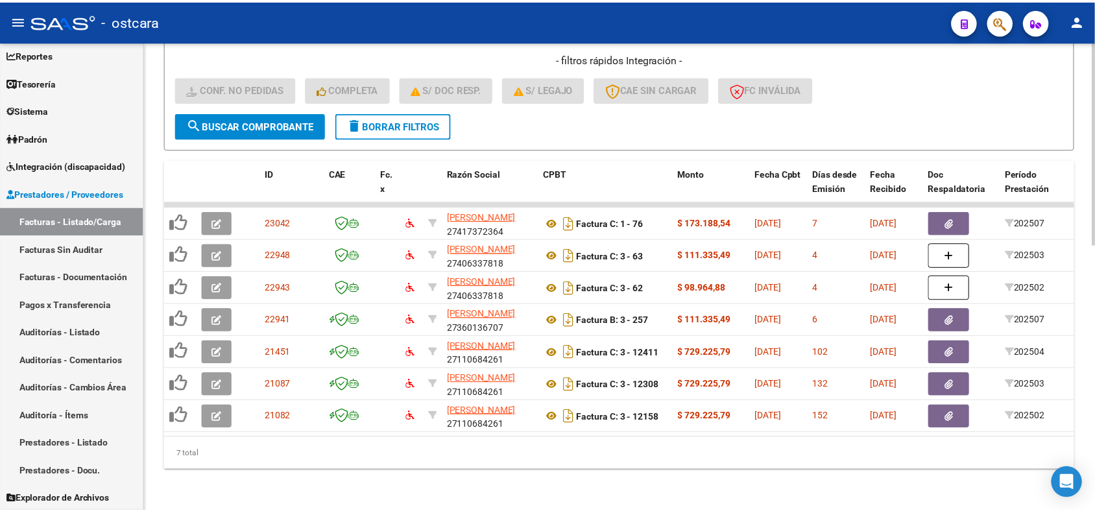
scroll to position [516, 0]
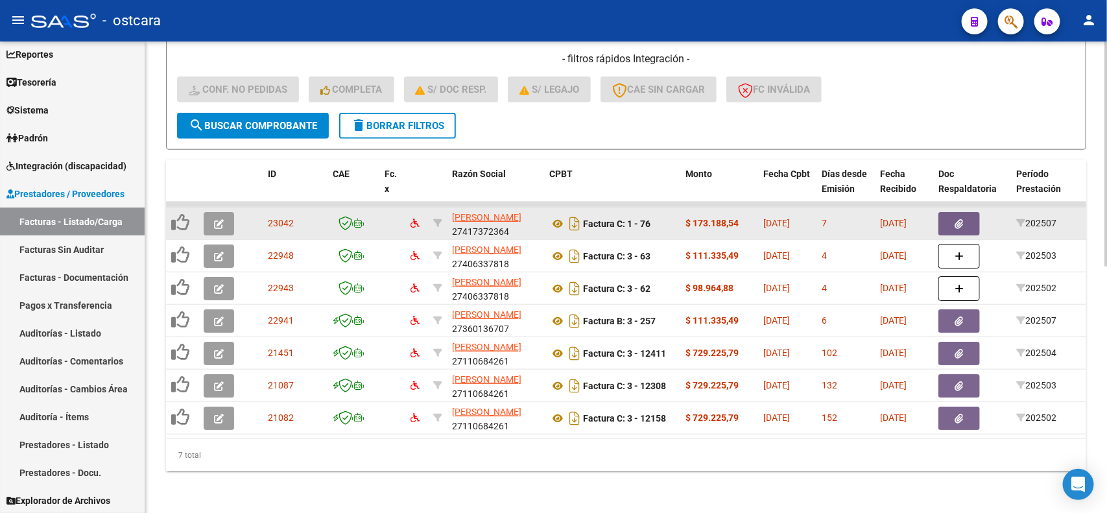
click at [218, 218] on span "button" at bounding box center [219, 224] width 10 height 12
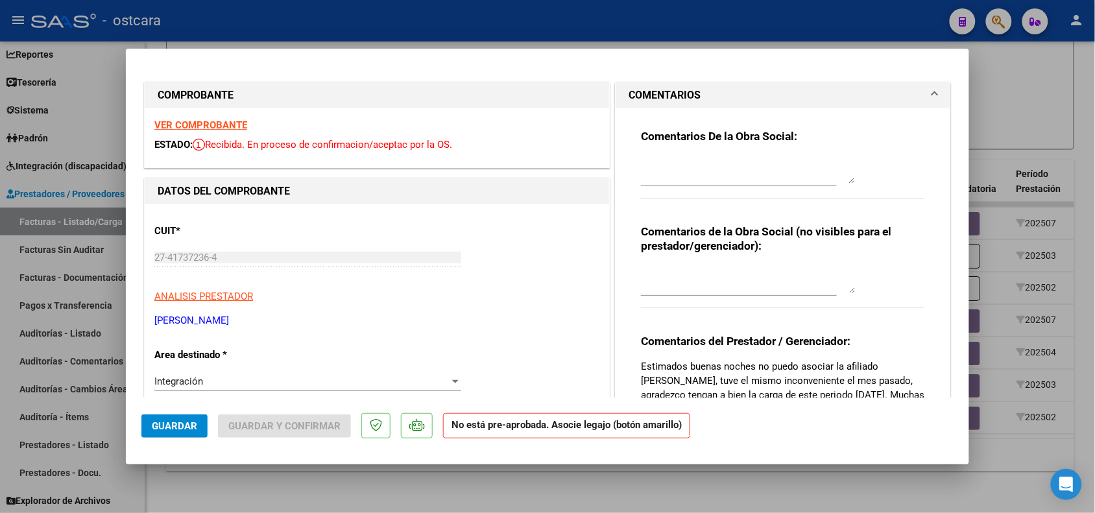
click at [218, 121] on strong "VER COMPROBANTE" at bounding box center [200, 125] width 93 height 12
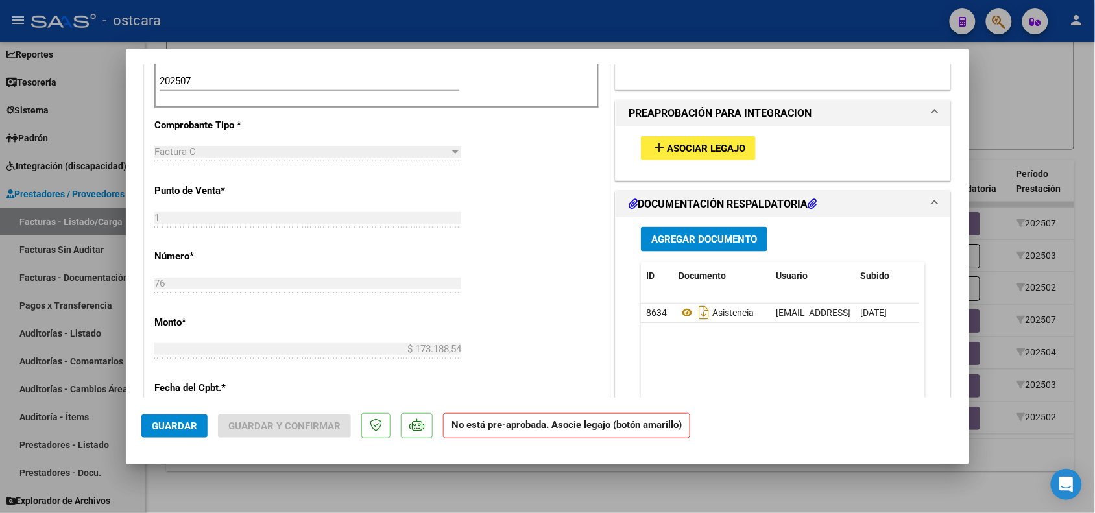
scroll to position [405, 0]
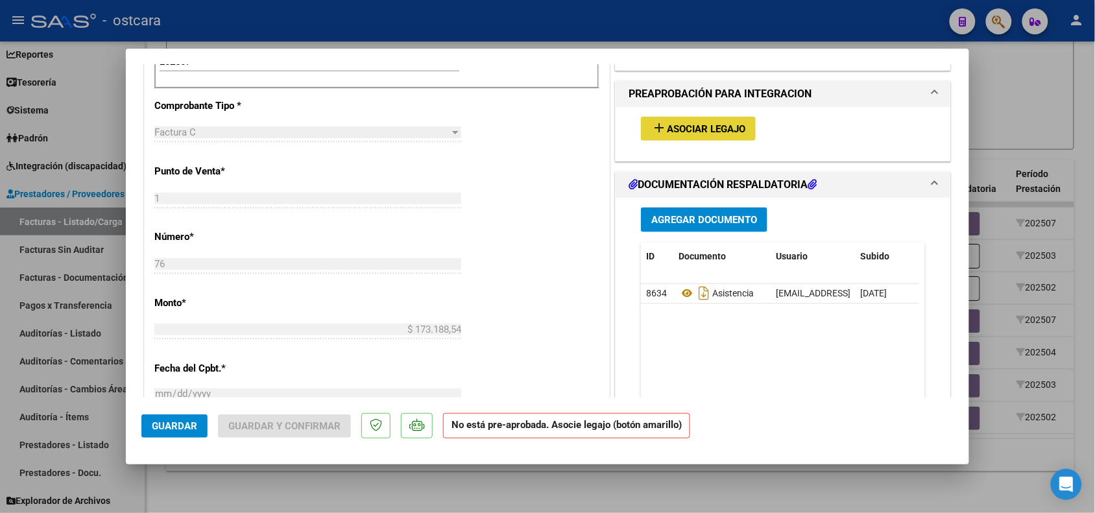
click at [705, 134] on span "Asociar Legajo" at bounding box center [706, 129] width 79 height 12
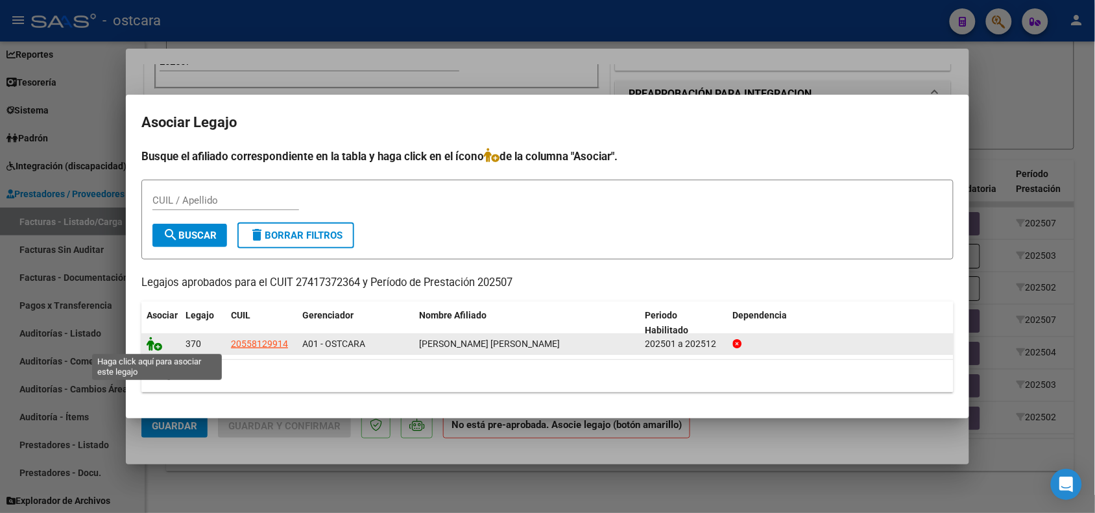
click at [160, 345] on icon at bounding box center [155, 344] width 16 height 14
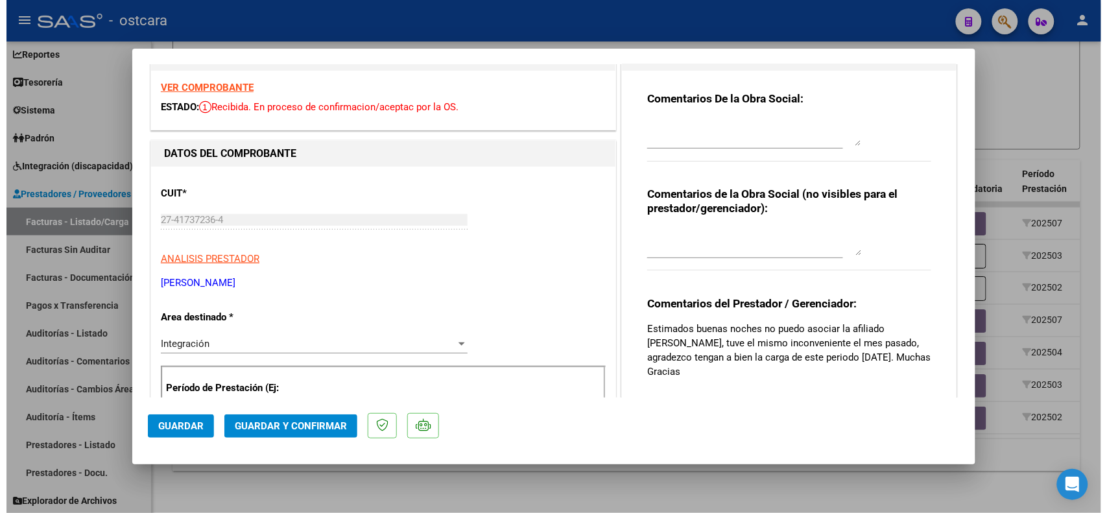
scroll to position [0, 0]
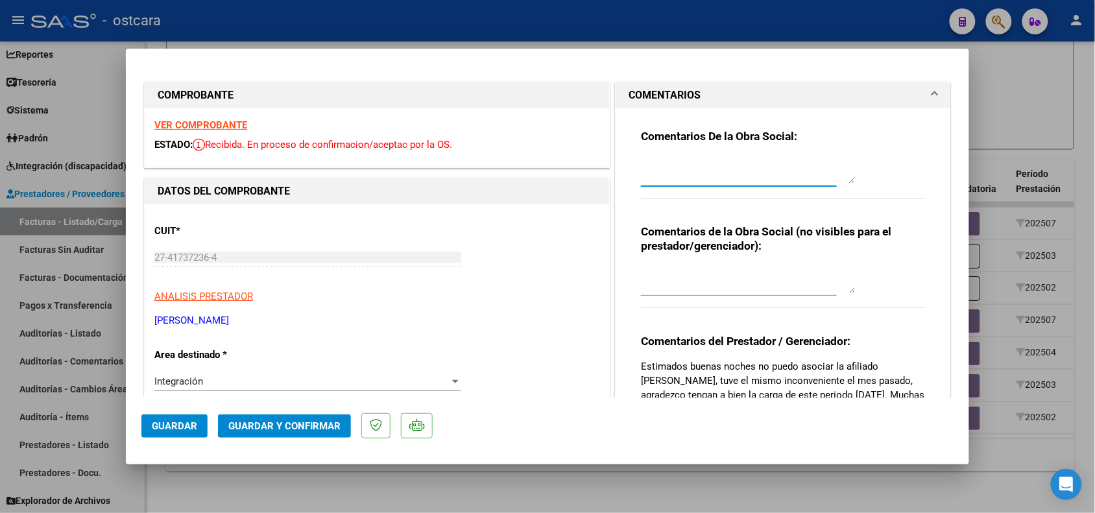
click at [678, 169] on textarea at bounding box center [748, 171] width 214 height 26
drag, startPoint x: 738, startPoint y: 173, endPoint x: 633, endPoint y: 167, distance: 105.3
click at [631, 167] on div "Comentarios De la Obra Social: RECURDE QUE SEMPRE DEBE ASOCIAR EL LEGAJO DEL AF…" at bounding box center [783, 286] width 304 height 357
type textarea "RECURDE QUE SEMPRE DEBE ASOCIAR EL LEGAJO DEL AFILIADO"
click at [185, 425] on span "Guardar" at bounding box center [174, 426] width 45 height 12
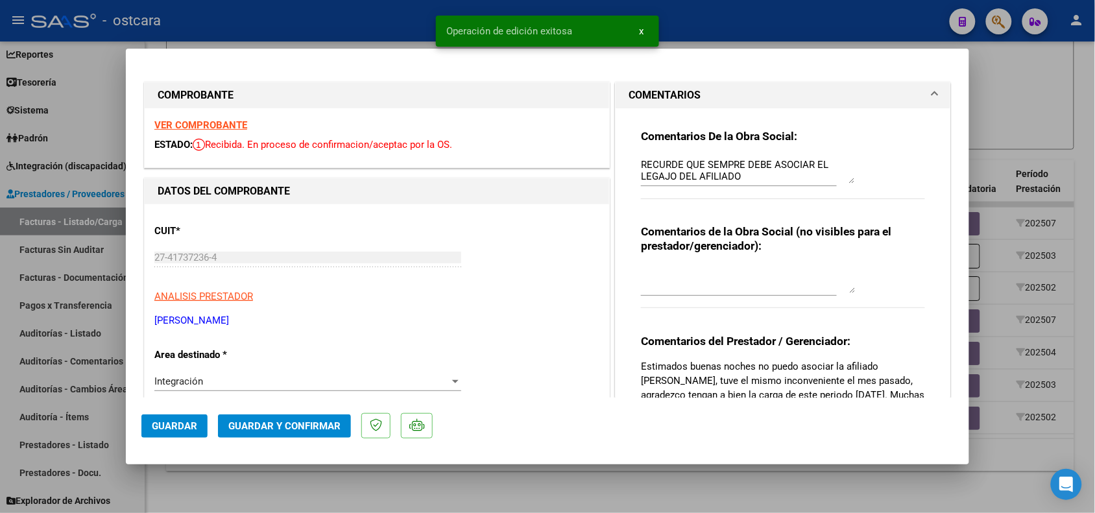
click at [284, 474] on div at bounding box center [547, 256] width 1095 height 513
type input "$ 0,00"
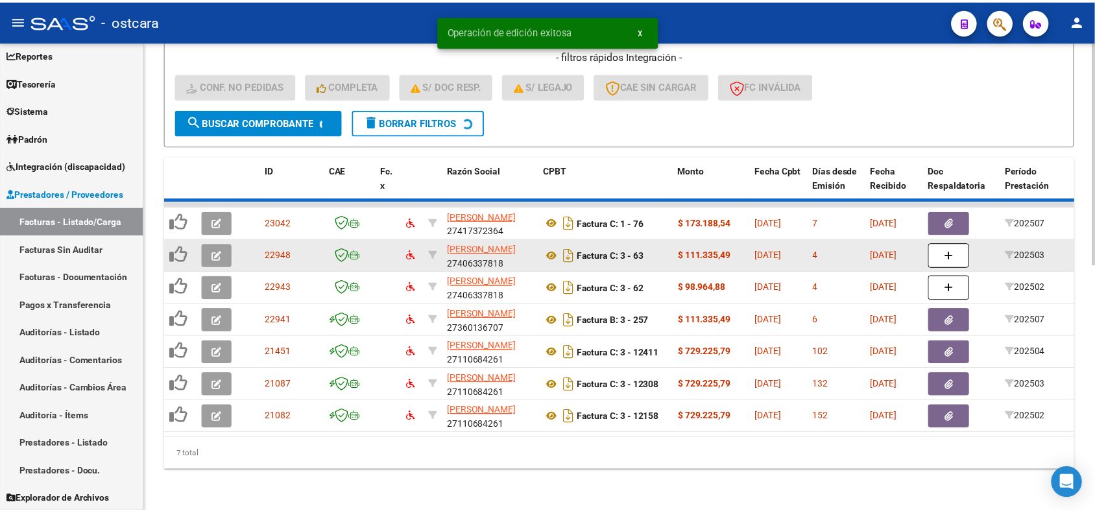
scroll to position [484, 0]
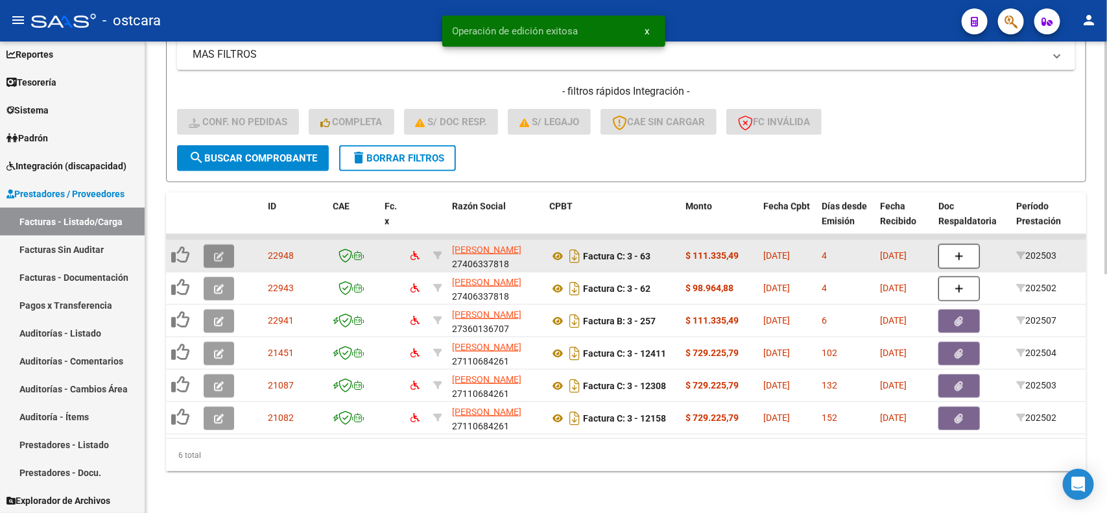
click at [218, 245] on button "button" at bounding box center [219, 256] width 30 height 23
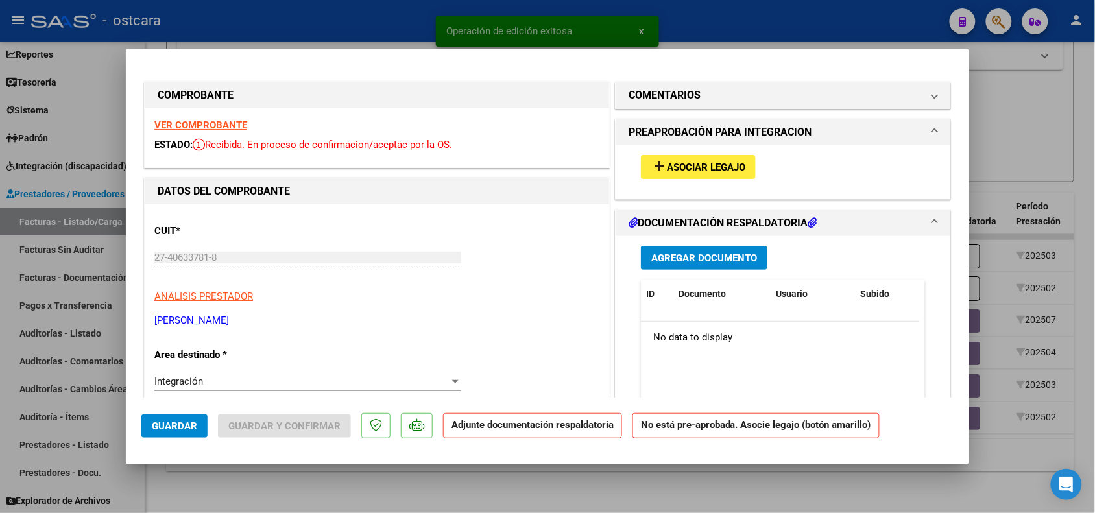
click at [215, 130] on strong "VER COMPROBANTE" at bounding box center [200, 125] width 93 height 12
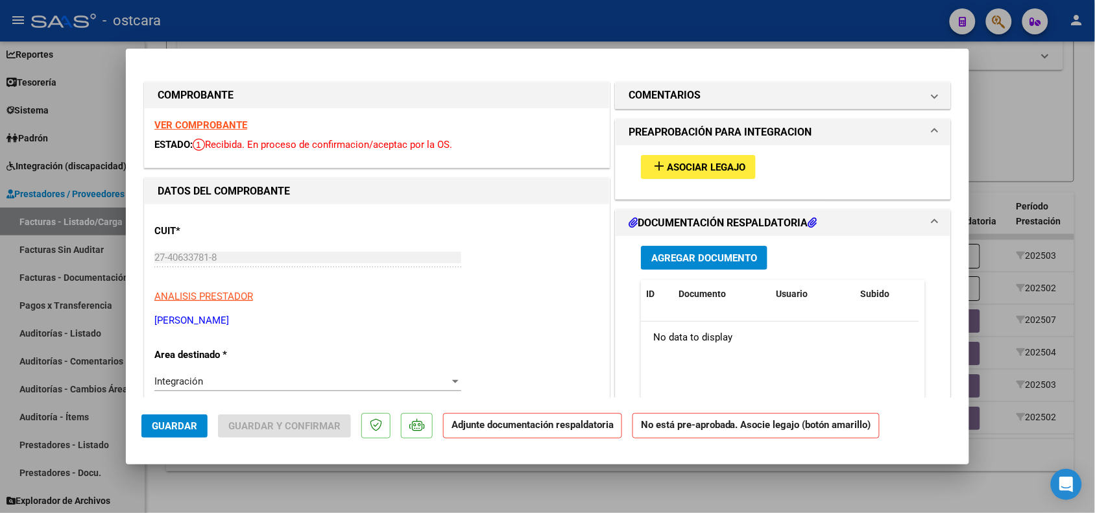
click at [707, 167] on span "Asociar Legajo" at bounding box center [706, 168] width 79 height 12
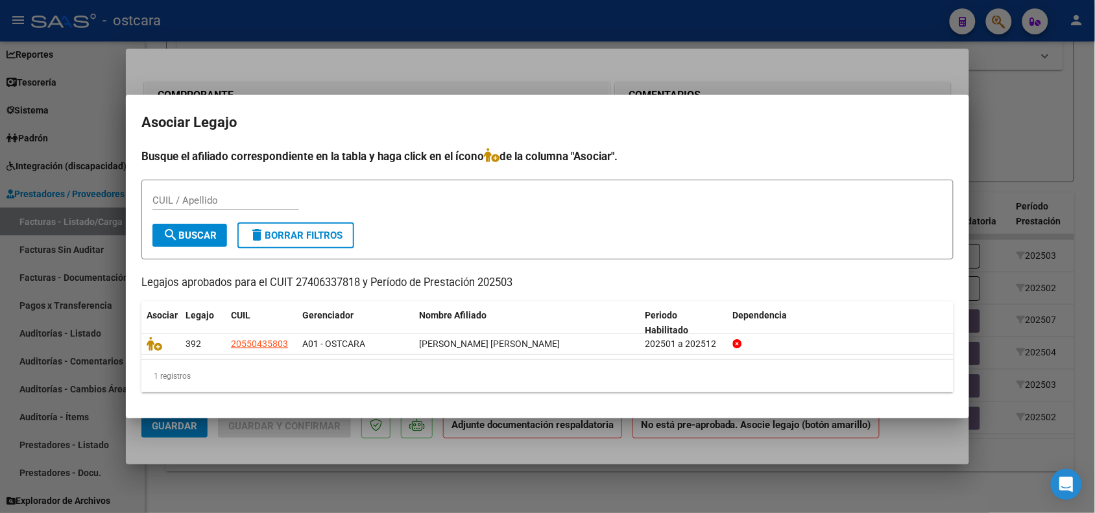
click at [1029, 162] on div at bounding box center [547, 256] width 1095 height 513
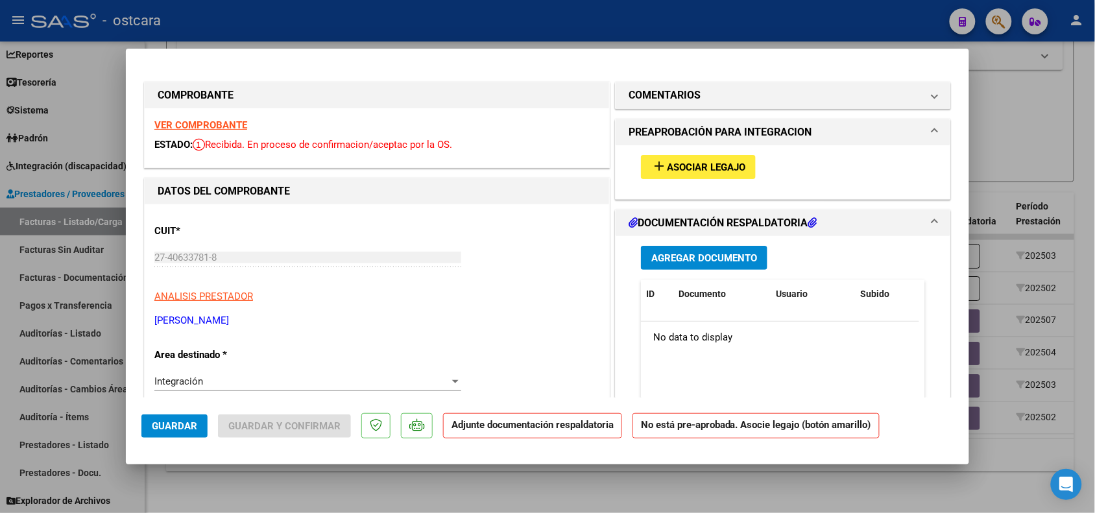
click at [213, 125] on strong "VER COMPROBANTE" at bounding box center [200, 125] width 93 height 12
click at [683, 167] on span "Asociar Legajo" at bounding box center [706, 168] width 79 height 12
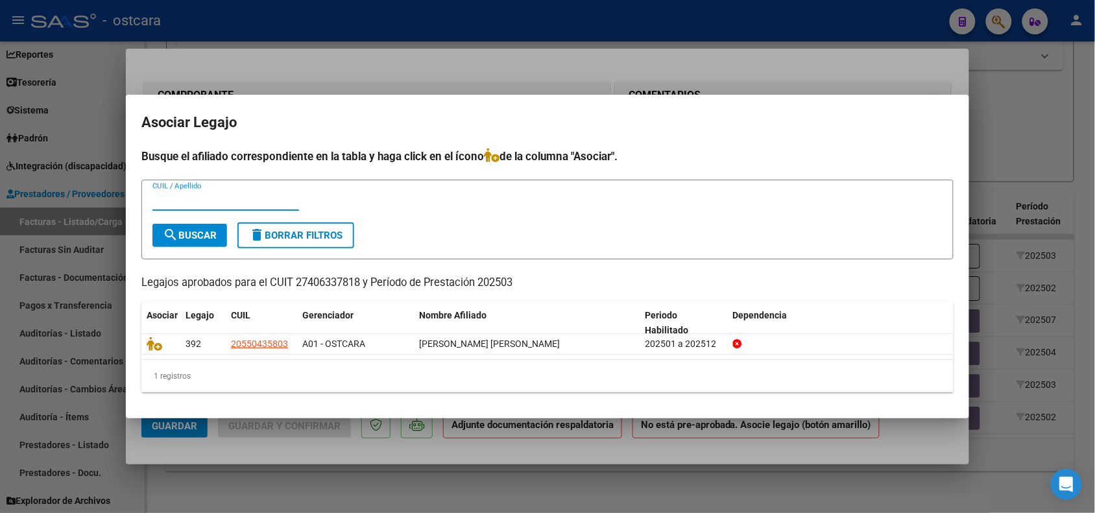
click at [1023, 95] on div at bounding box center [547, 256] width 1095 height 513
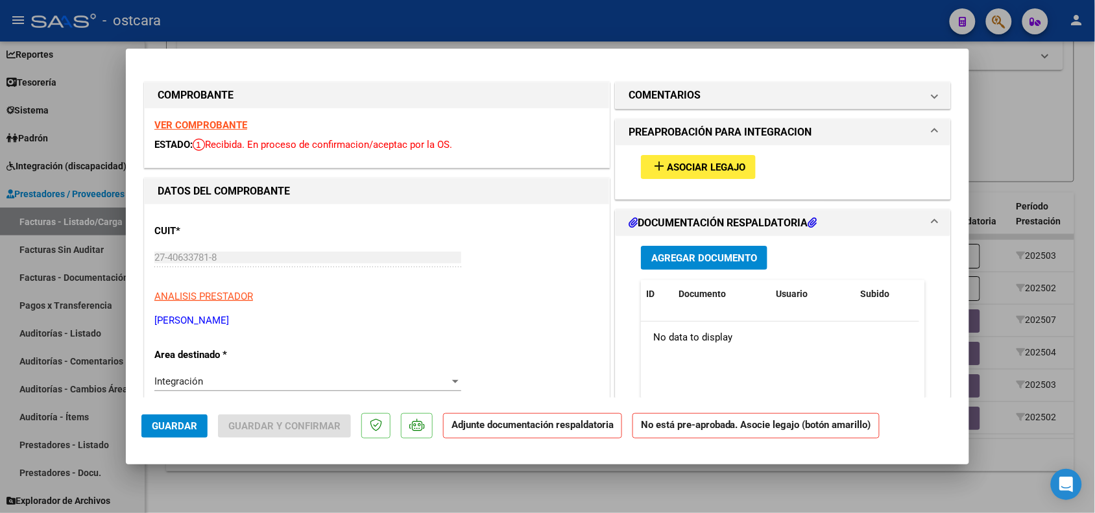
click at [182, 127] on strong "VER COMPROBANTE" at bounding box center [200, 125] width 93 height 12
click at [1027, 93] on div at bounding box center [547, 256] width 1095 height 513
type input "$ 0,00"
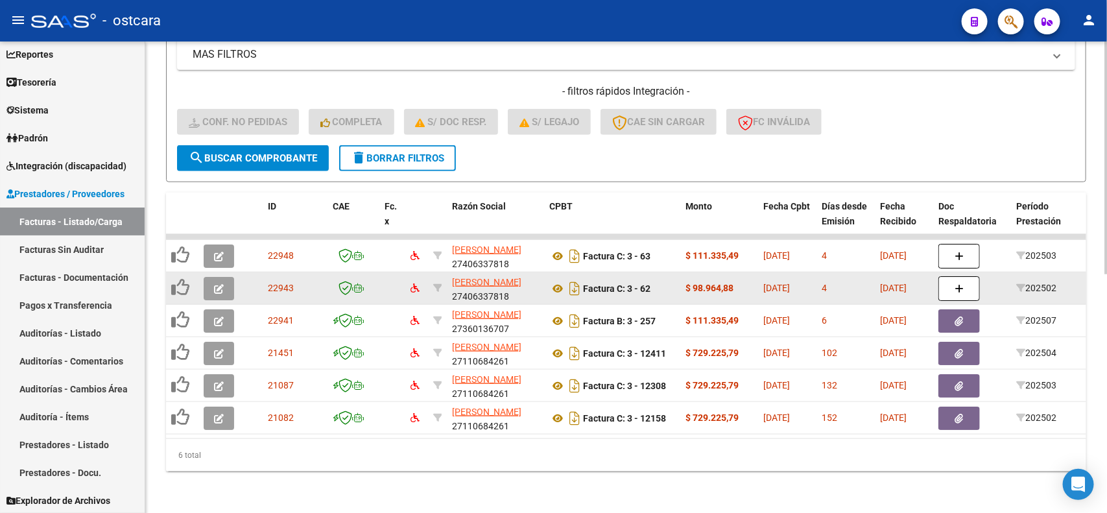
click at [214, 284] on icon "button" at bounding box center [219, 289] width 10 height 10
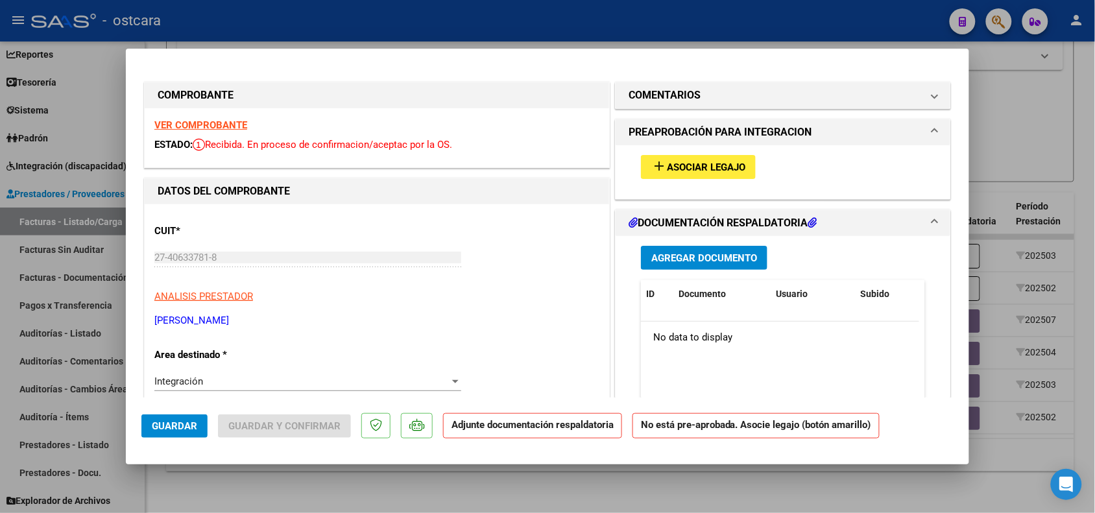
click at [191, 119] on strong "VER COMPROBANTE" at bounding box center [200, 125] width 93 height 12
click at [1057, 101] on div at bounding box center [547, 256] width 1095 height 513
type input "$ 0,00"
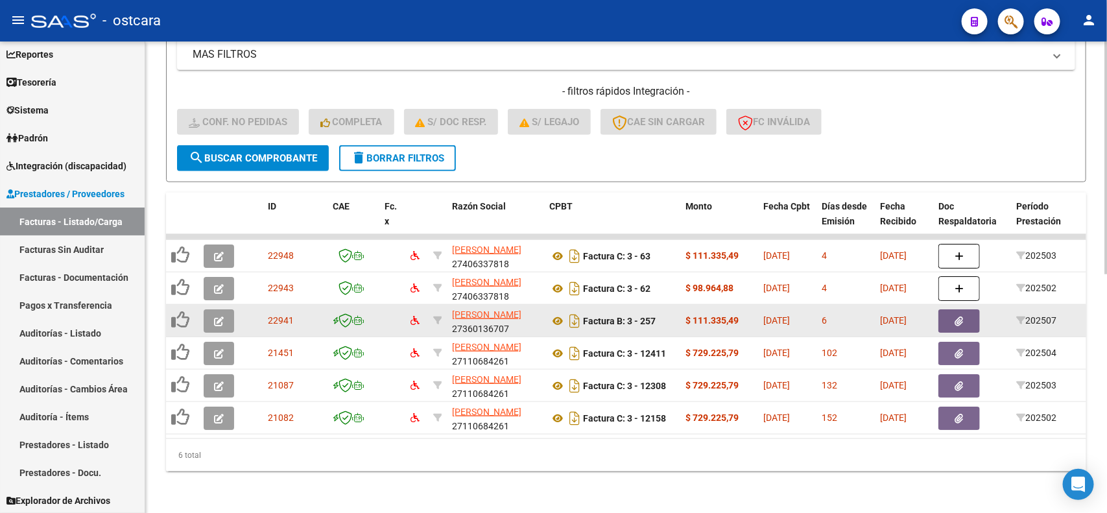
click at [221, 317] on icon "button" at bounding box center [219, 322] width 10 height 10
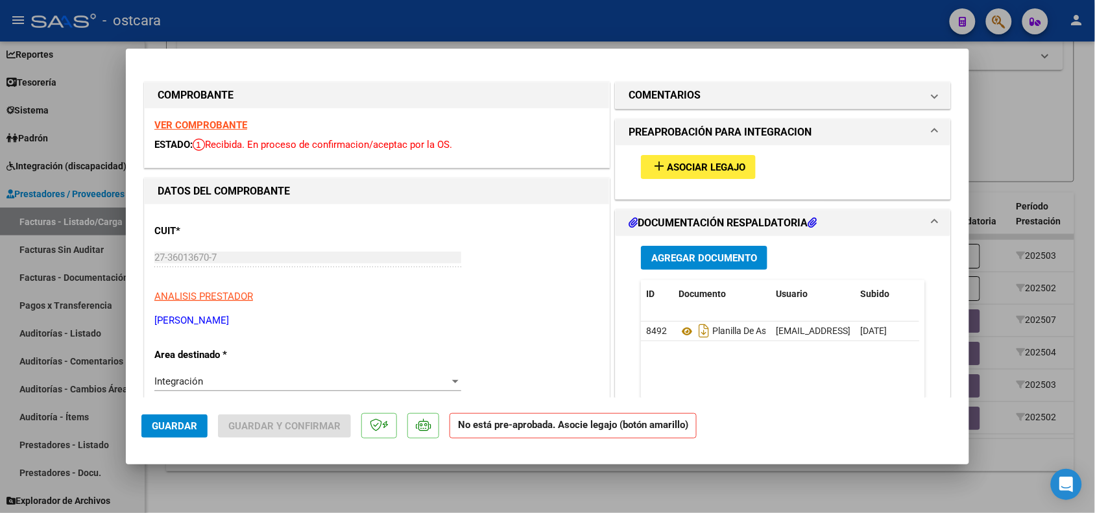
click at [187, 115] on div "VER COMPROBANTE ESTADO: Recibida. En proceso de confirmacion/aceptac por la OS." at bounding box center [377, 137] width 465 height 59
click at [193, 124] on strong "VER COMPROBANTE" at bounding box center [200, 125] width 93 height 12
click at [747, 159] on button "add Asociar Legajo" at bounding box center [698, 167] width 115 height 24
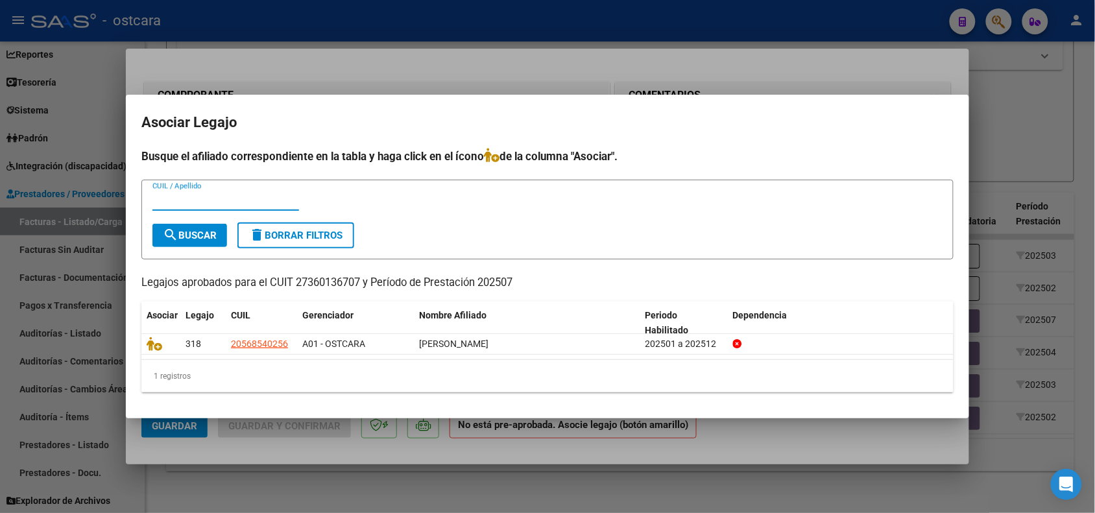
click at [139, 343] on mat-dialog-content "Busque el afiliado correspondiente en la tabla y haga click en el ícono de la c…" at bounding box center [547, 275] width 843 height 255
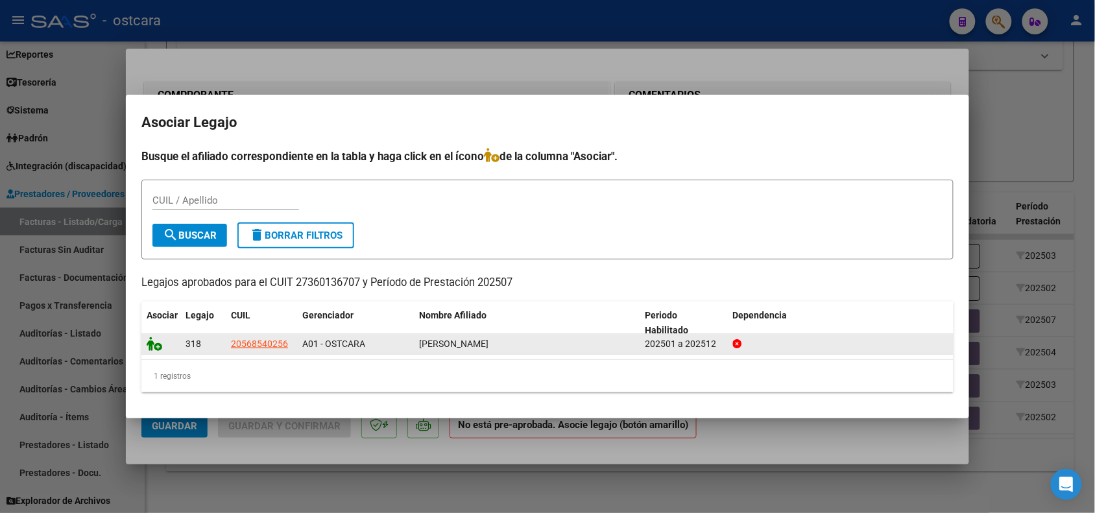
click at [154, 344] on icon at bounding box center [155, 344] width 16 height 14
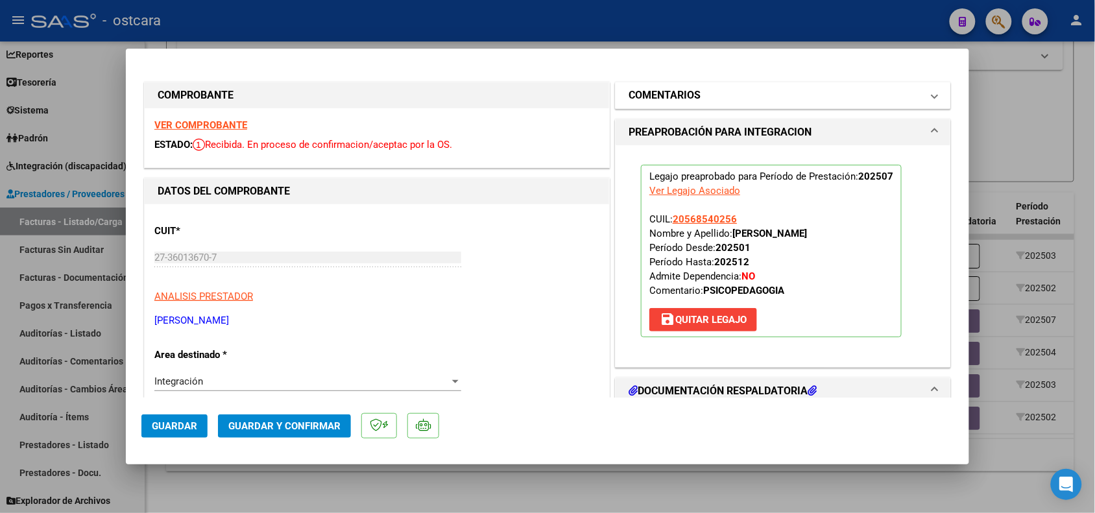
click at [712, 98] on mat-panel-title "COMENTARIOS" at bounding box center [775, 96] width 293 height 16
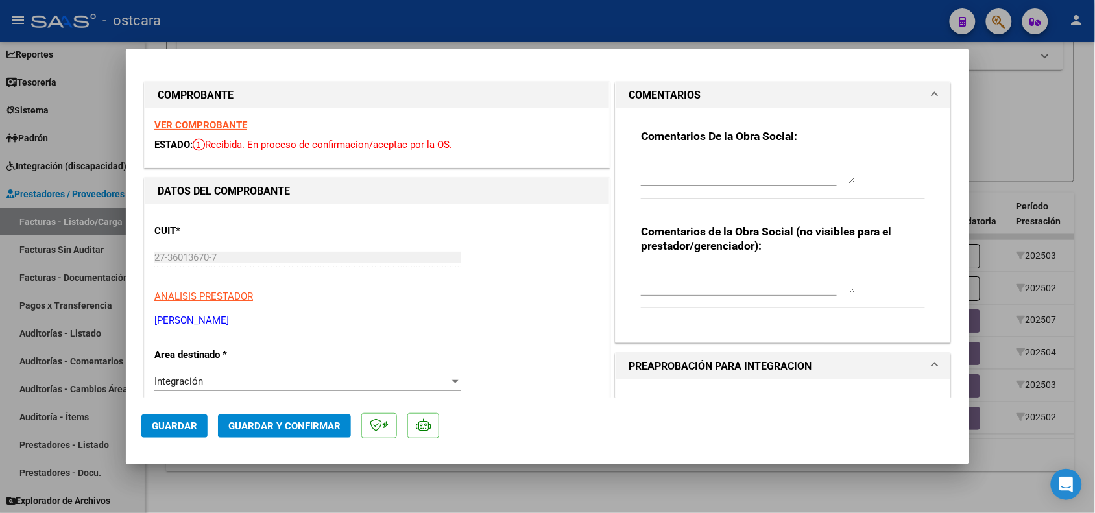
click at [676, 167] on textarea at bounding box center [748, 171] width 214 height 26
paste textarea "R"
type textarea "RECUERDE QUE SIEMPRE DEBE ASOCIAR EL LEGAJO DEL AFILIADO"
click at [160, 433] on button "Guardar" at bounding box center [174, 426] width 66 height 23
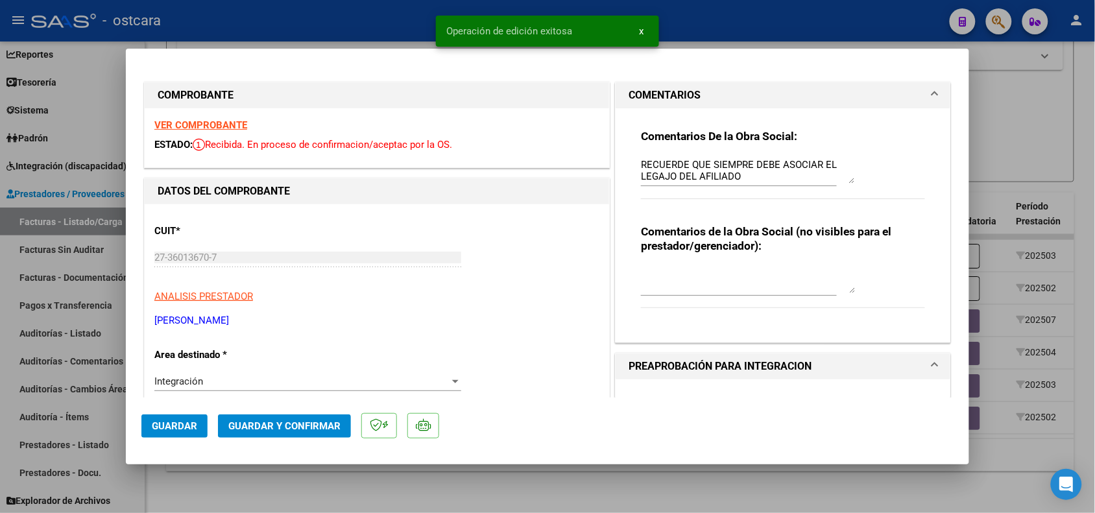
click at [224, 490] on div at bounding box center [547, 256] width 1095 height 513
type input "$ 0,00"
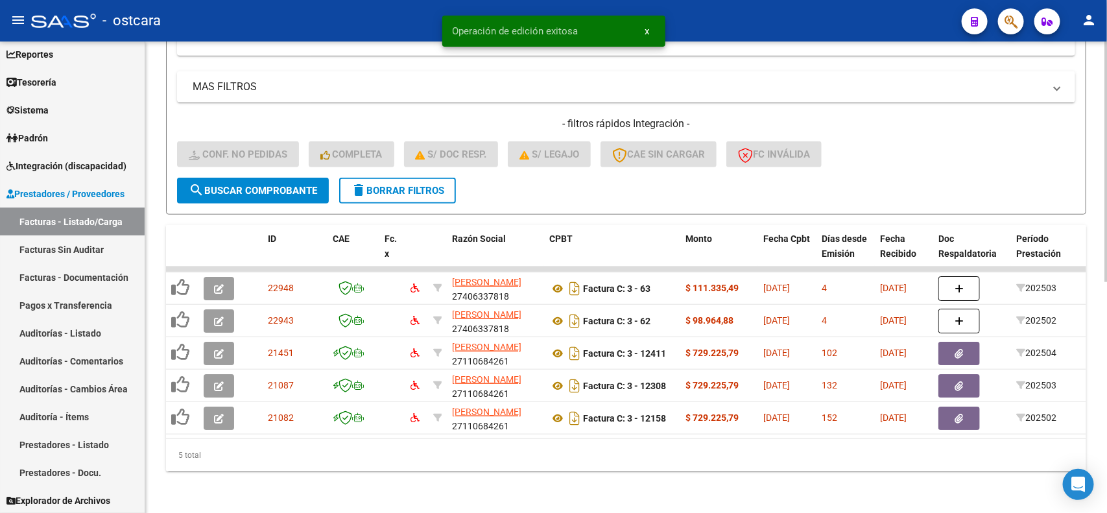
scroll to position [452, 0]
